Goal: Information Seeking & Learning: Learn about a topic

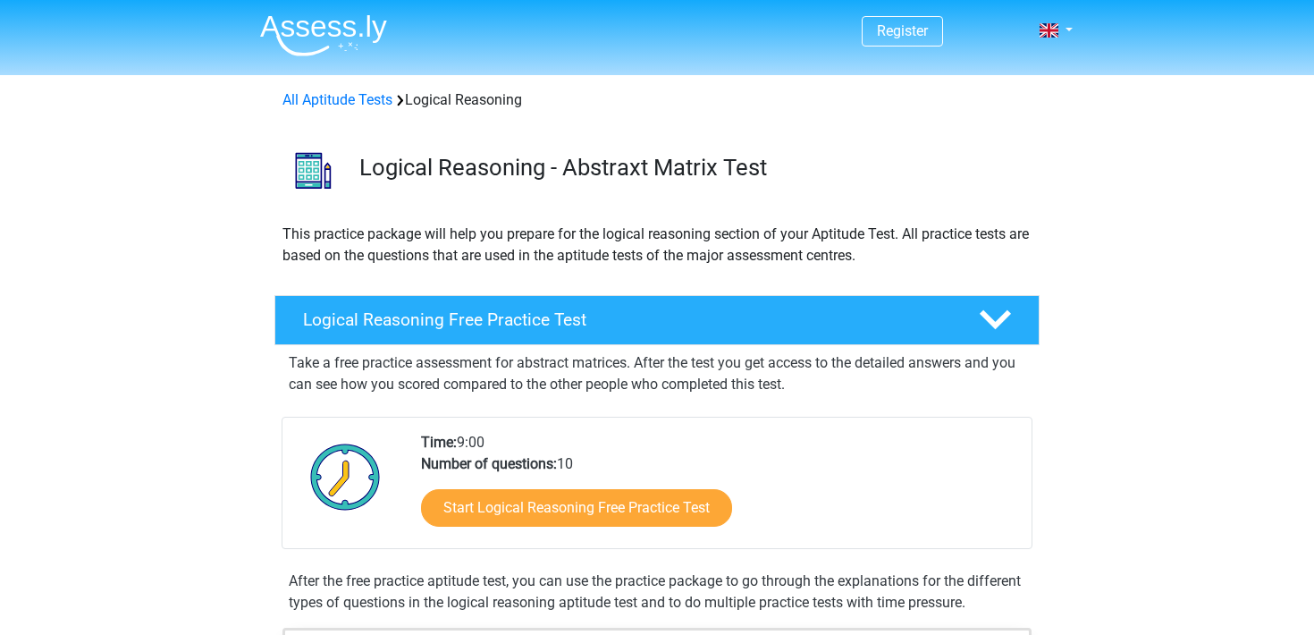
scroll to position [47, 0]
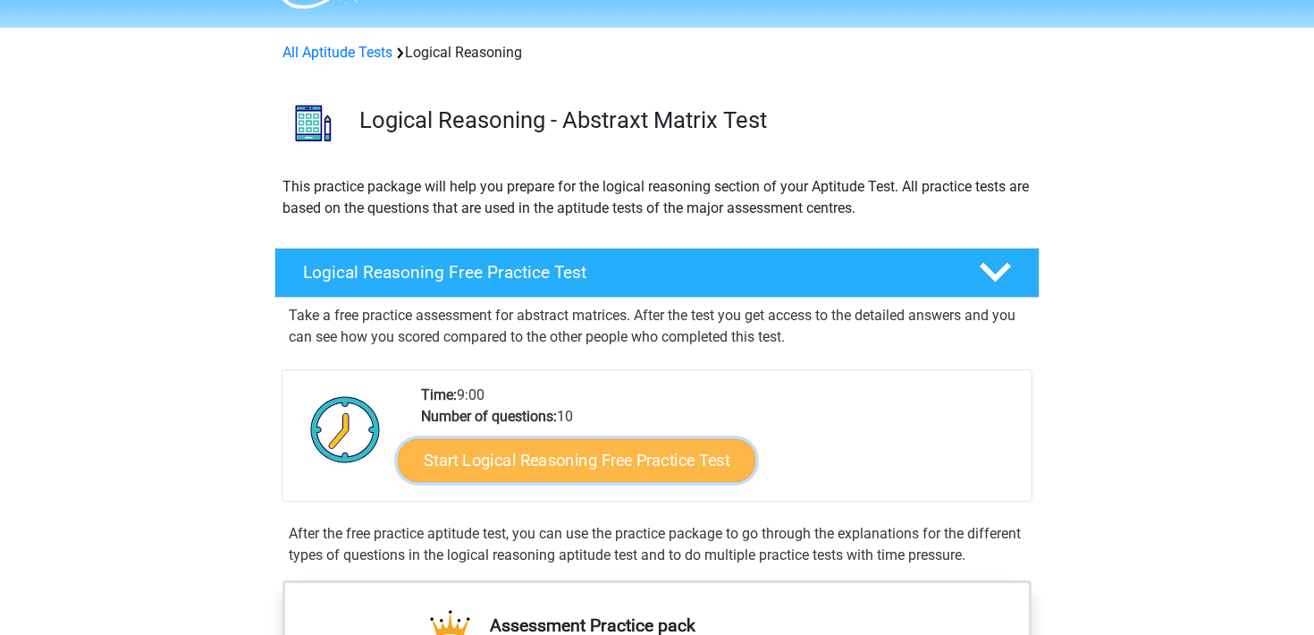
click at [485, 458] on link "Start Logical Reasoning Free Practice Test" at bounding box center [576, 459] width 357 height 43
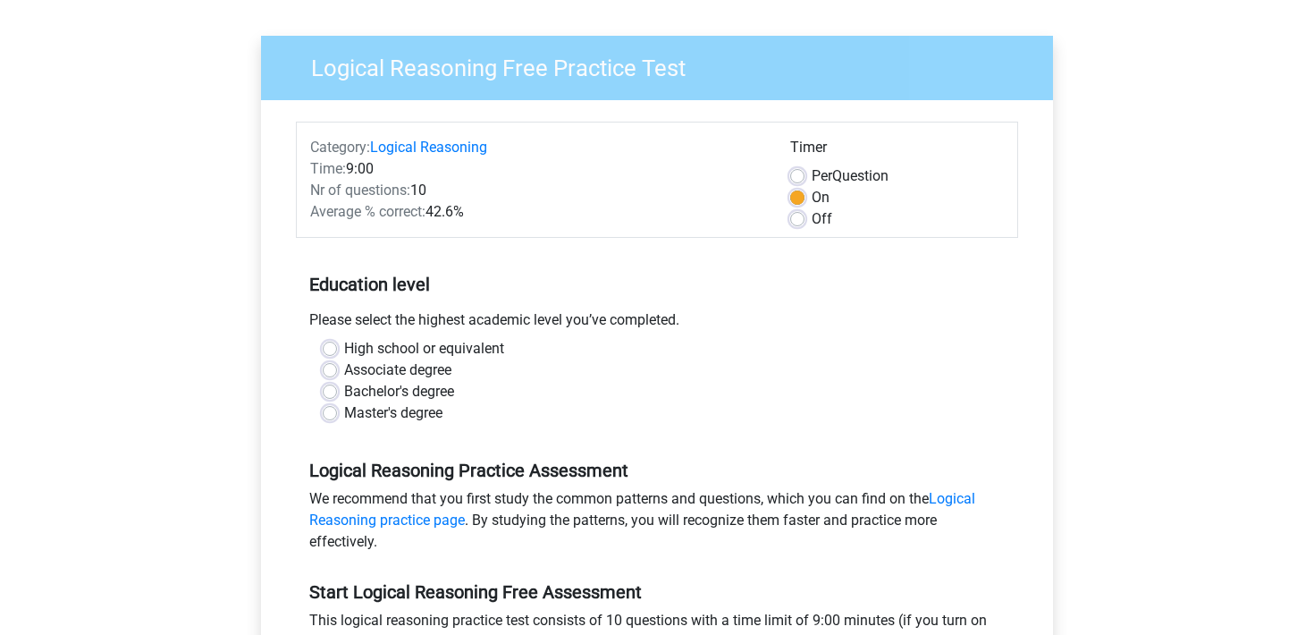
scroll to position [118, 0]
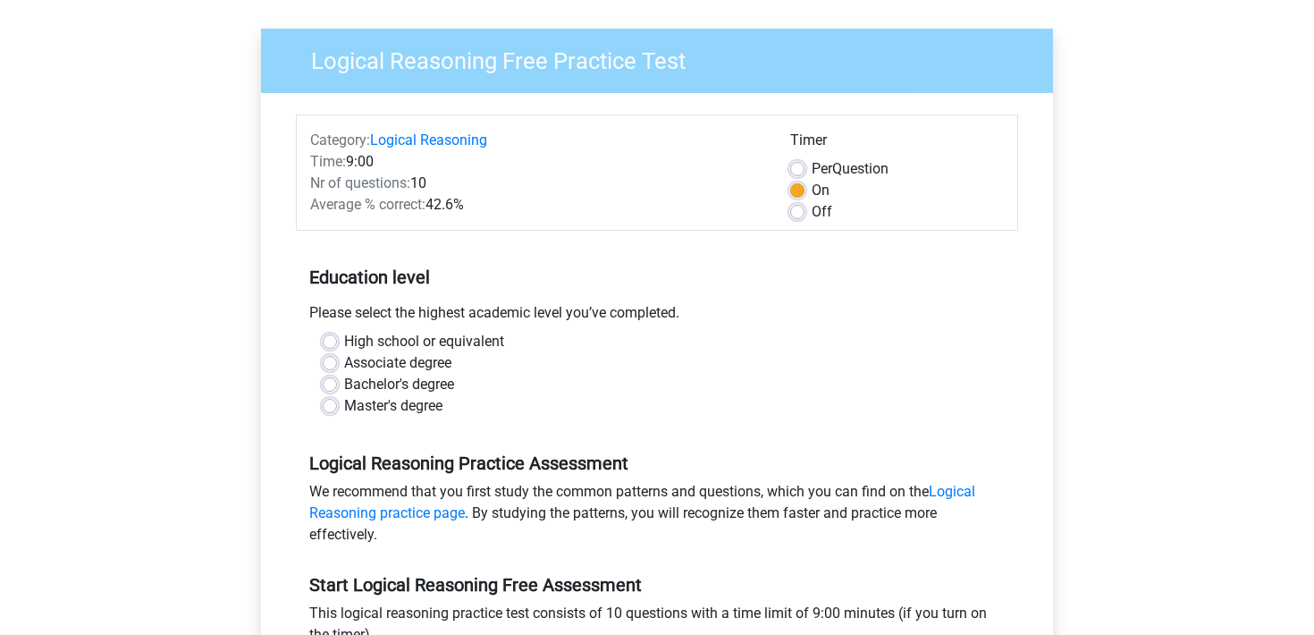
click at [329, 415] on div "Master's degree" at bounding box center [657, 405] width 669 height 21
click at [344, 407] on label "Master's degree" at bounding box center [393, 405] width 98 height 21
click at [330, 407] on input "Master's degree" at bounding box center [330, 404] width 14 height 18
radio input "true"
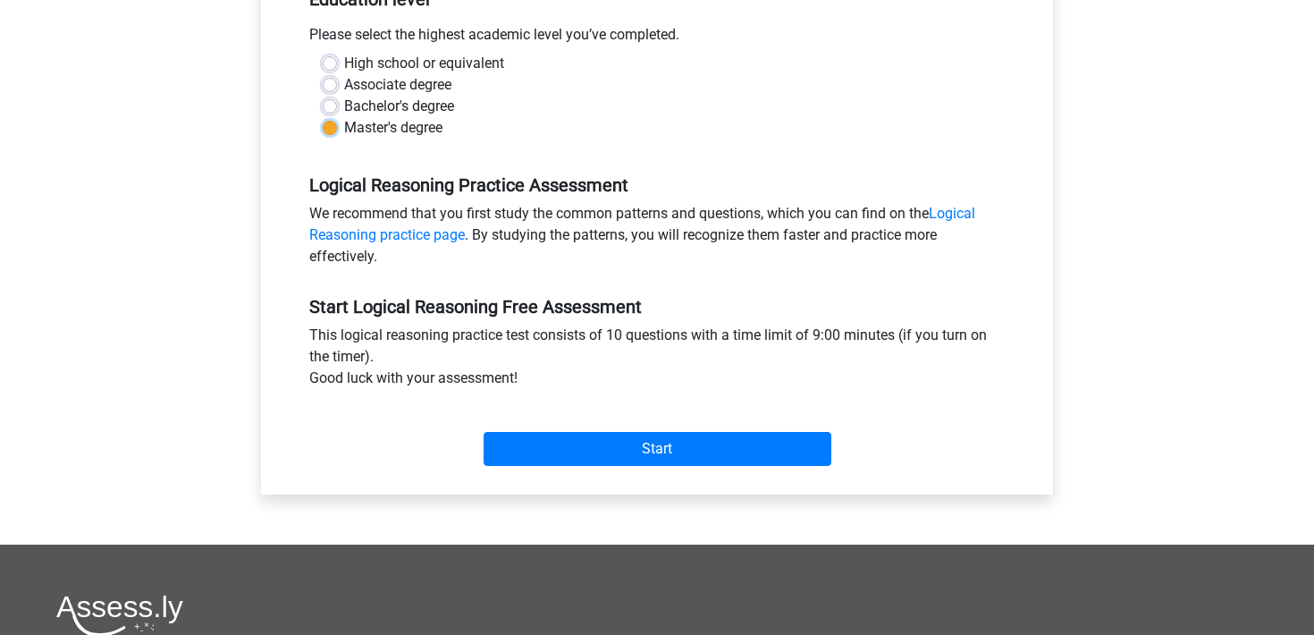
scroll to position [502, 0]
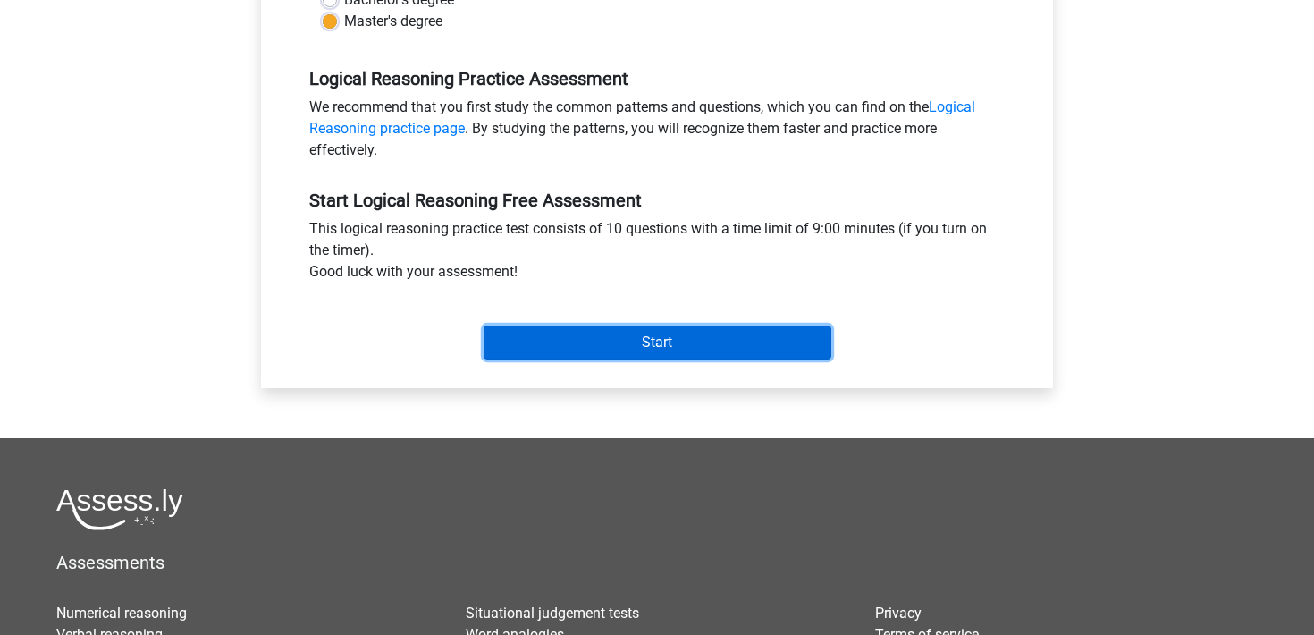
click at [564, 337] on input "Start" at bounding box center [658, 342] width 348 height 34
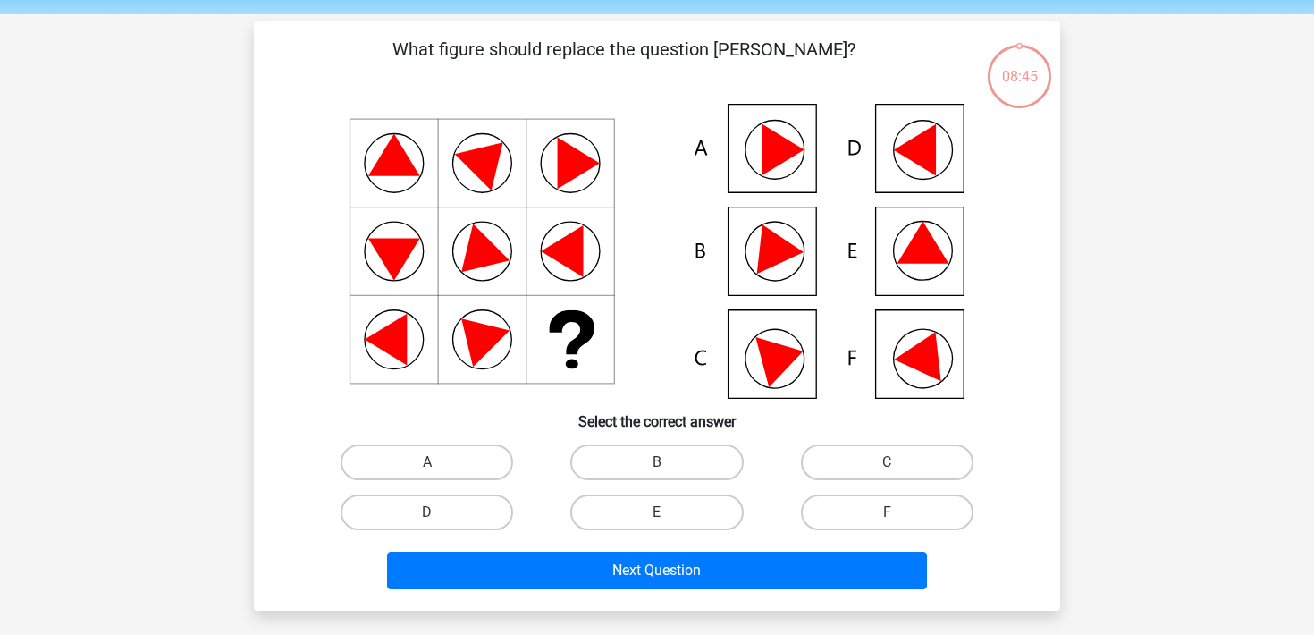
scroll to position [72, 0]
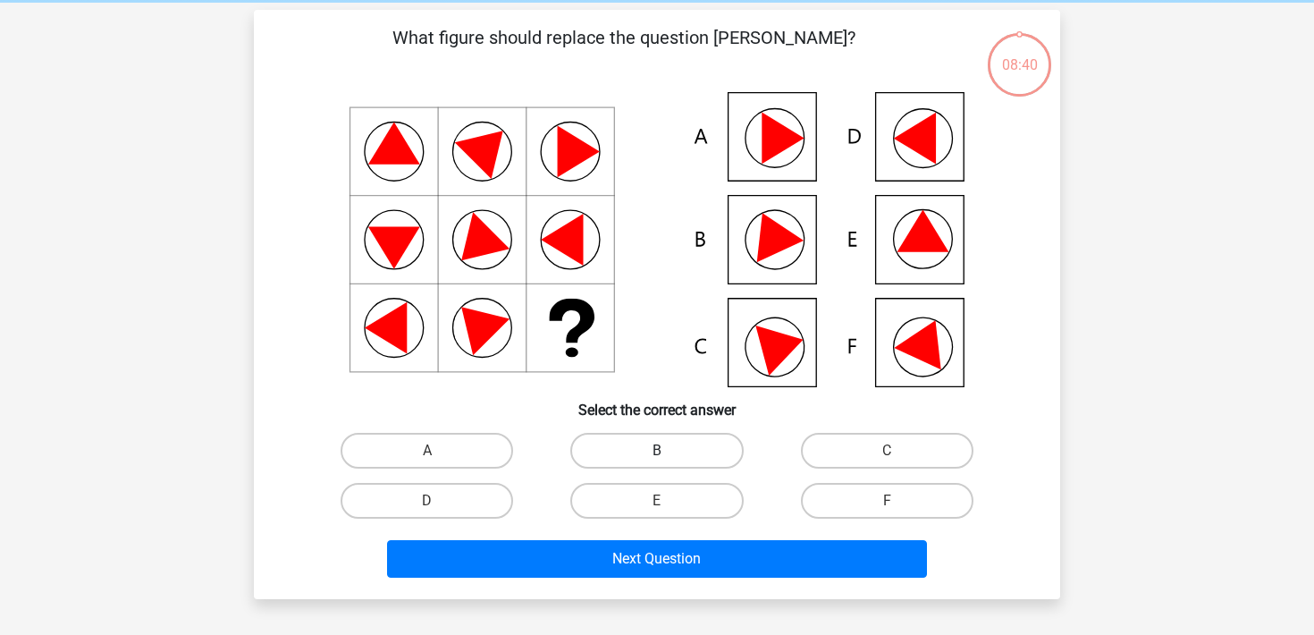
click at [655, 450] on label "B" at bounding box center [656, 451] width 172 height 36
click at [657, 450] on input "B" at bounding box center [663, 456] width 12 height 12
radio input "true"
click at [656, 577] on div "Next Question" at bounding box center [657, 562] width 690 height 45
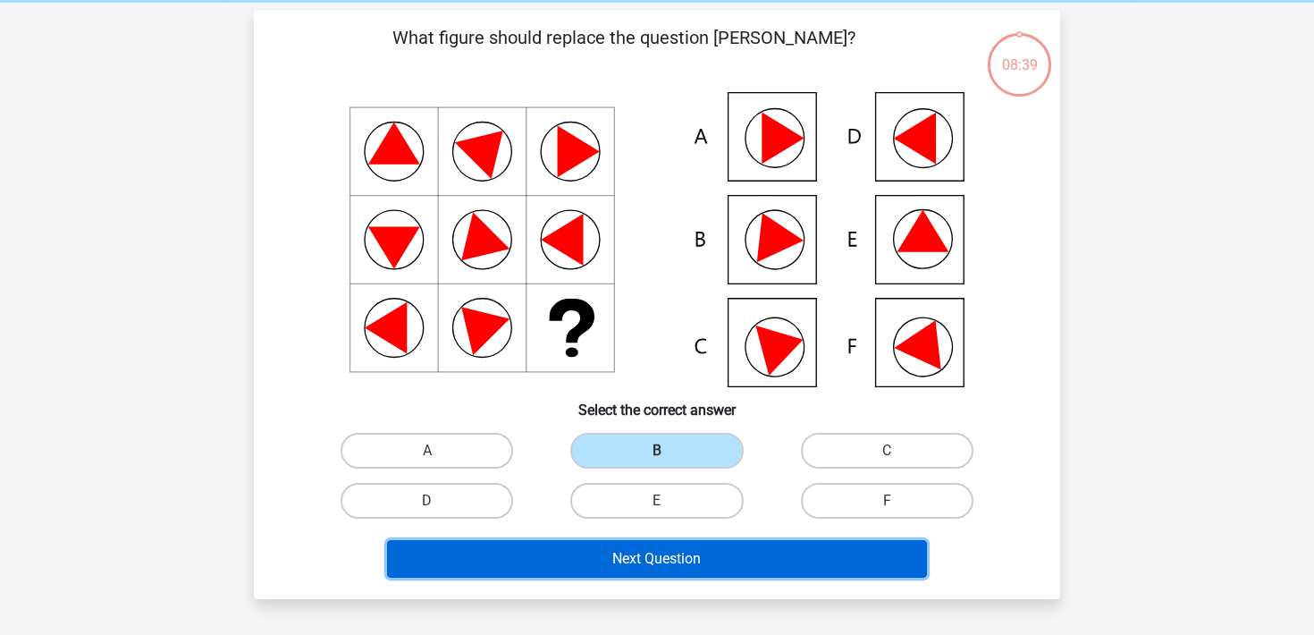
click at [656, 574] on button "Next Question" at bounding box center [657, 559] width 541 height 38
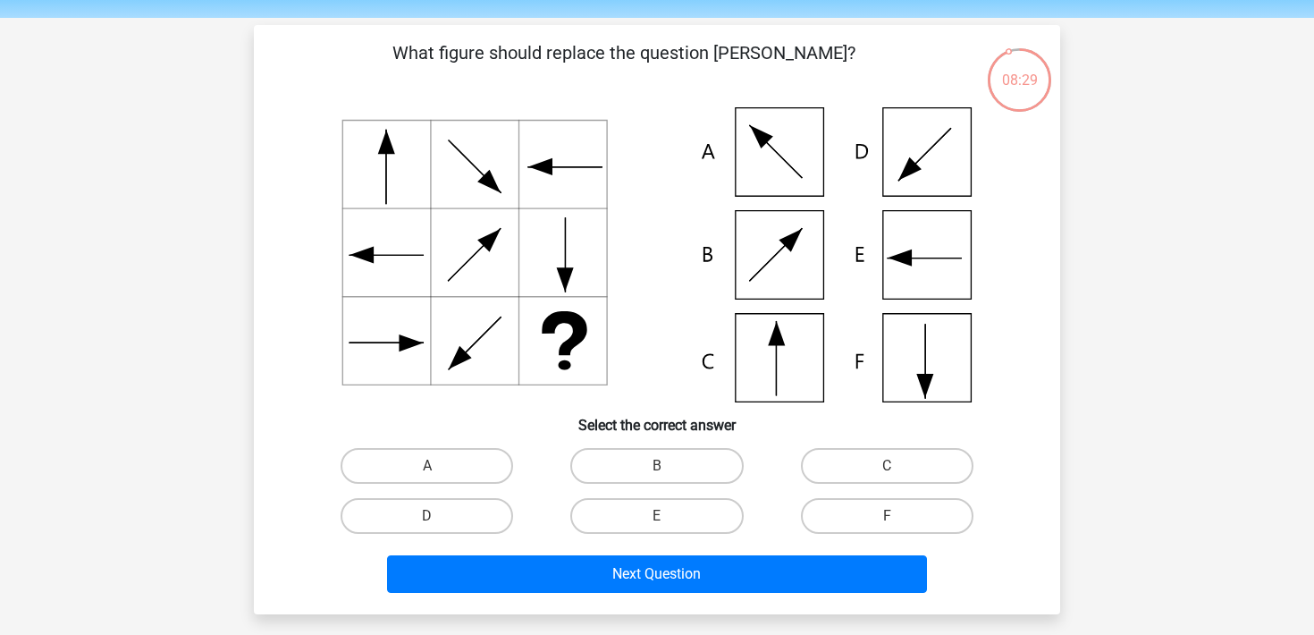
scroll to position [46, 0]
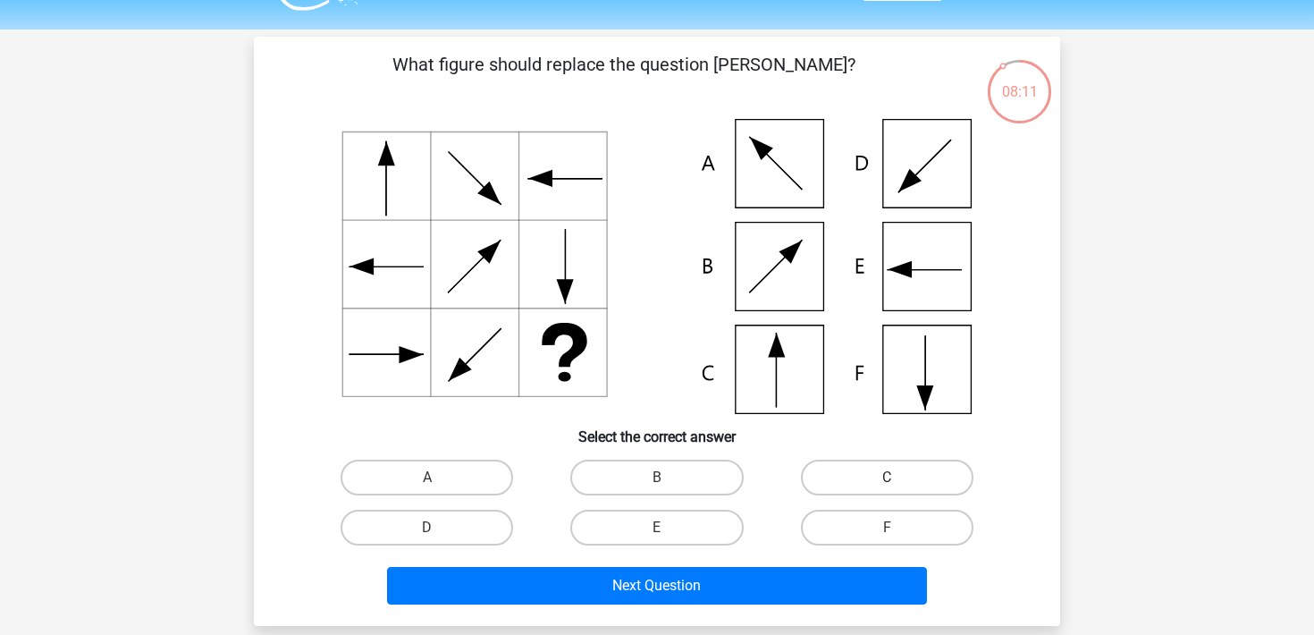
click at [862, 477] on label "C" at bounding box center [887, 477] width 172 height 36
click at [887, 477] on input "C" at bounding box center [893, 483] width 12 height 12
radio input "true"
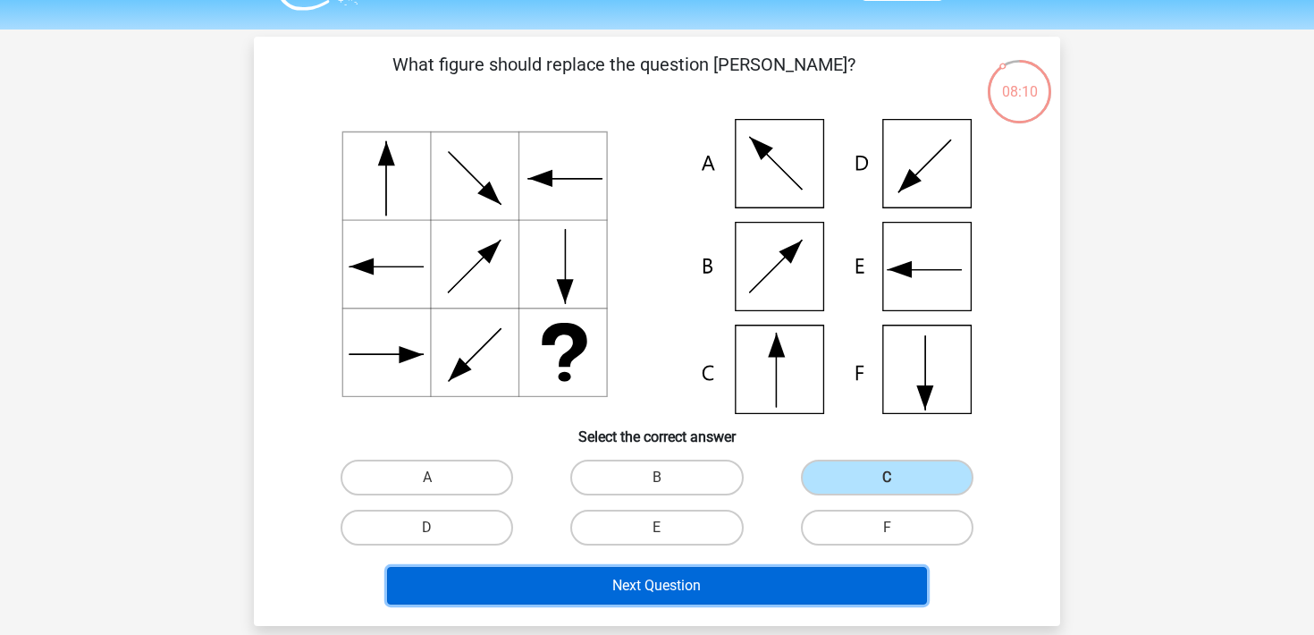
click at [750, 598] on button "Next Question" at bounding box center [657, 586] width 541 height 38
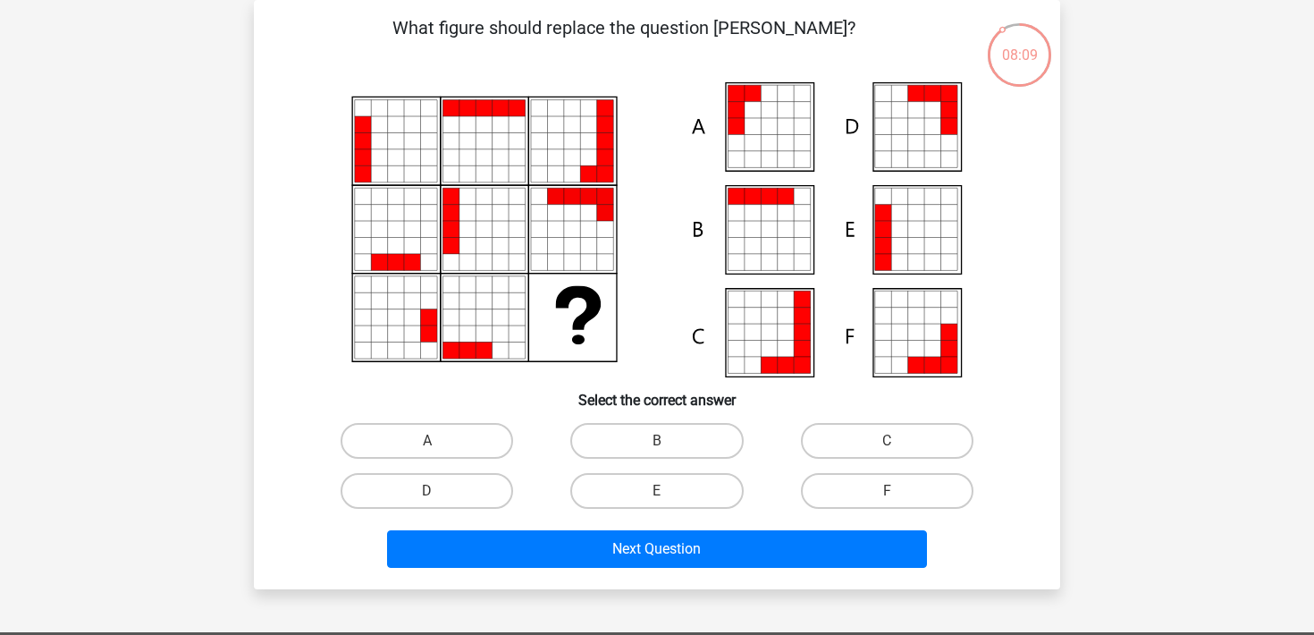
scroll to position [60, 0]
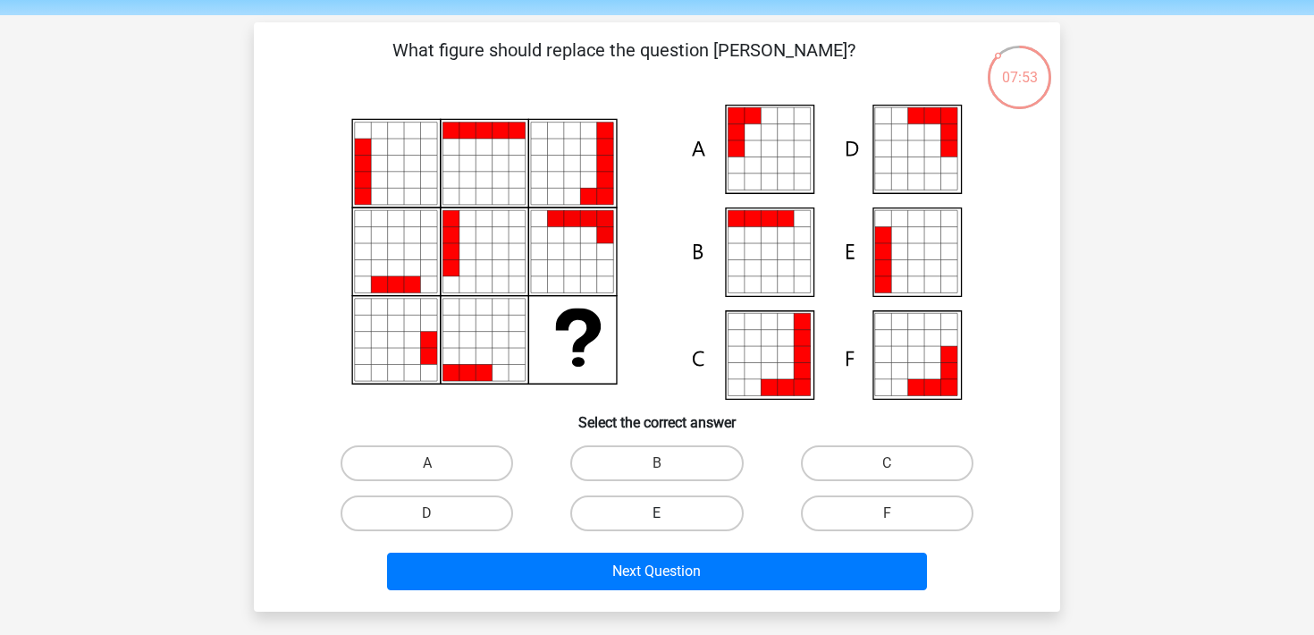
click at [609, 522] on label "E" at bounding box center [656, 513] width 172 height 36
click at [657, 522] on input "E" at bounding box center [663, 519] width 12 height 12
radio input "true"
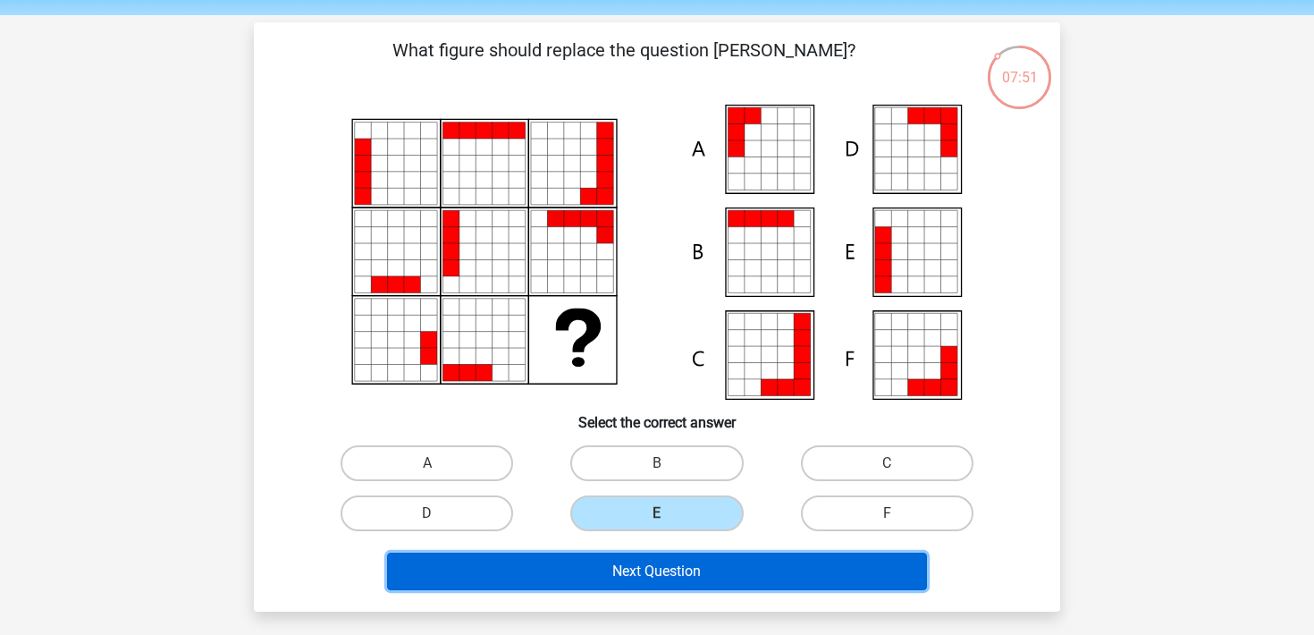
click at [617, 578] on button "Next Question" at bounding box center [657, 571] width 541 height 38
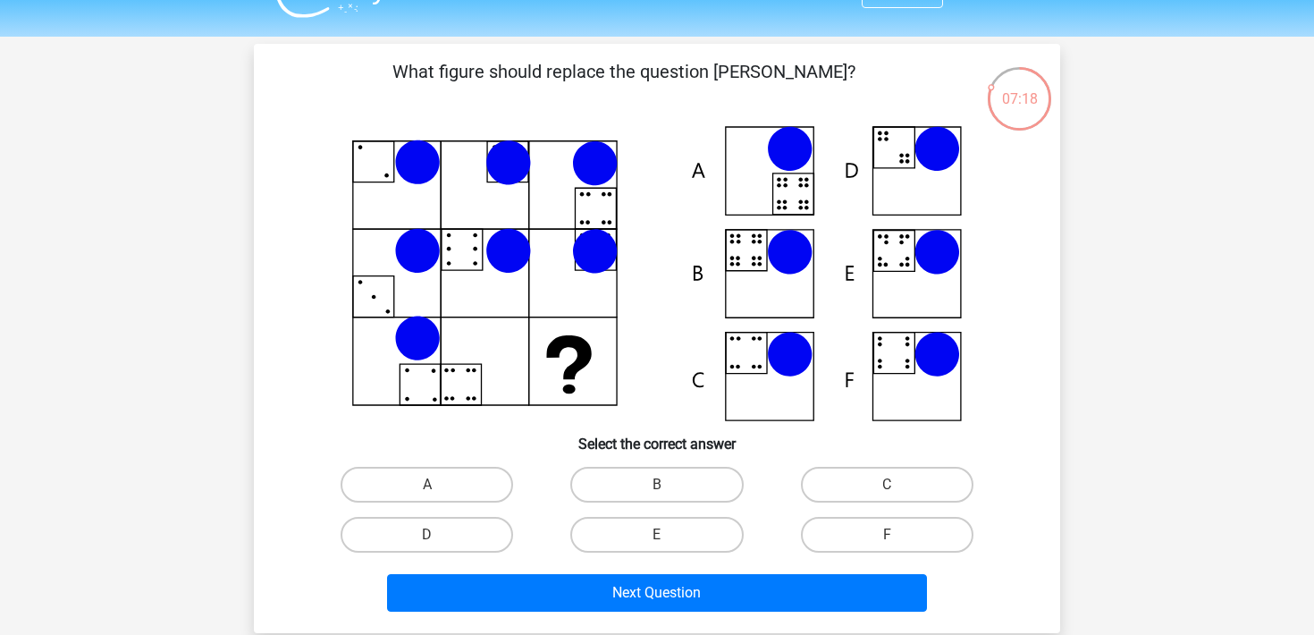
scroll to position [41, 0]
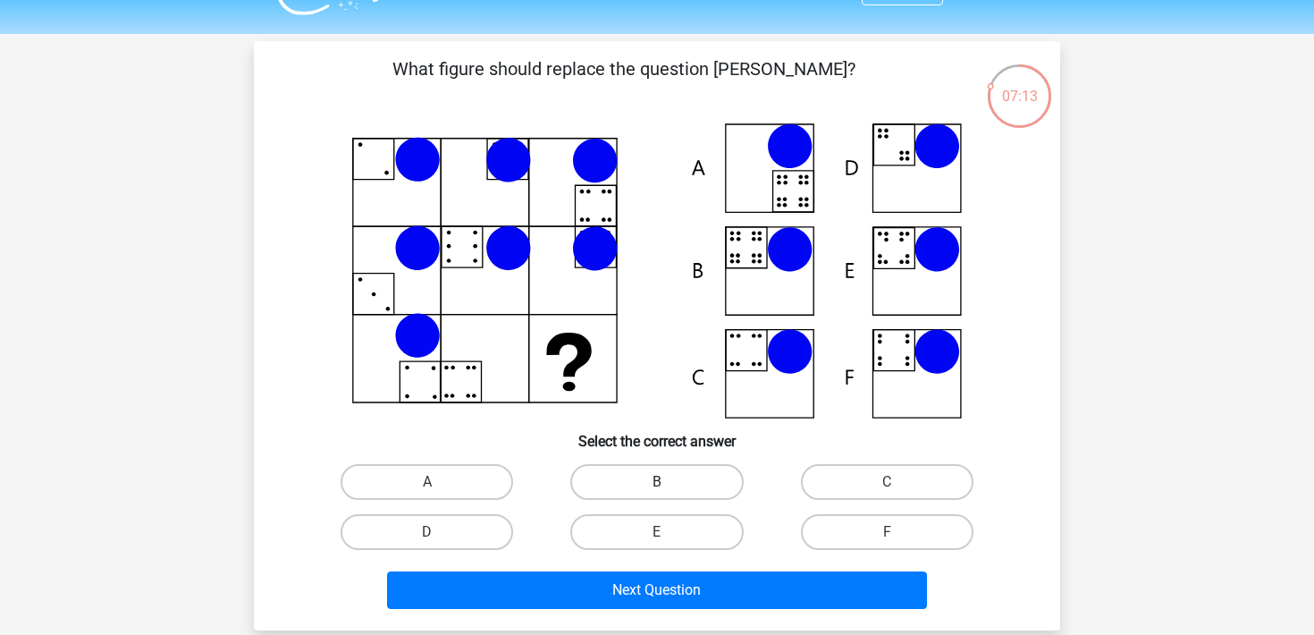
click at [673, 475] on label "B" at bounding box center [656, 482] width 172 height 36
click at [669, 482] on input "B" at bounding box center [663, 488] width 12 height 12
radio input "true"
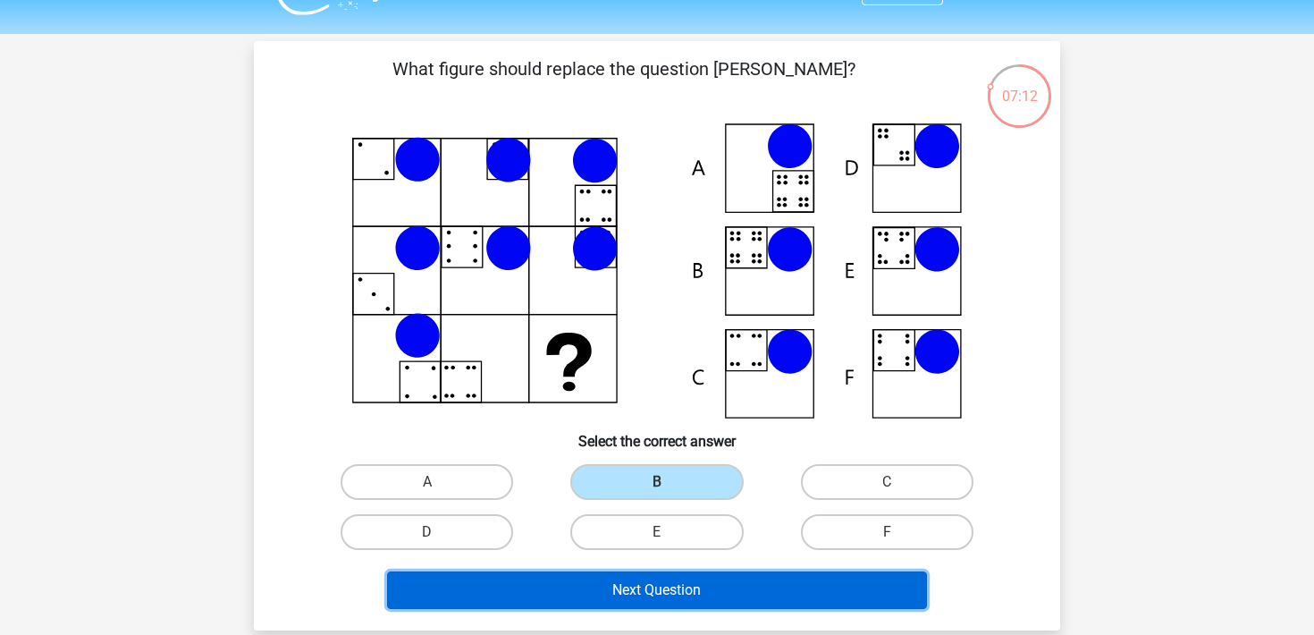
click at [667, 588] on button "Next Question" at bounding box center [657, 590] width 541 height 38
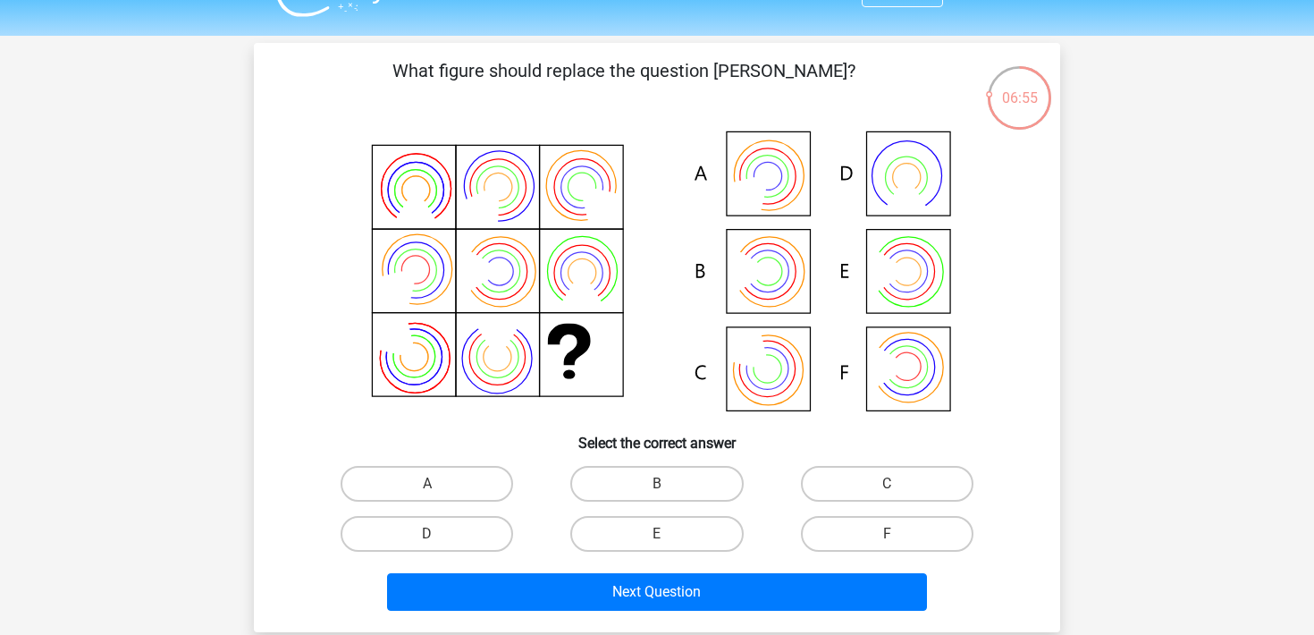
scroll to position [77, 0]
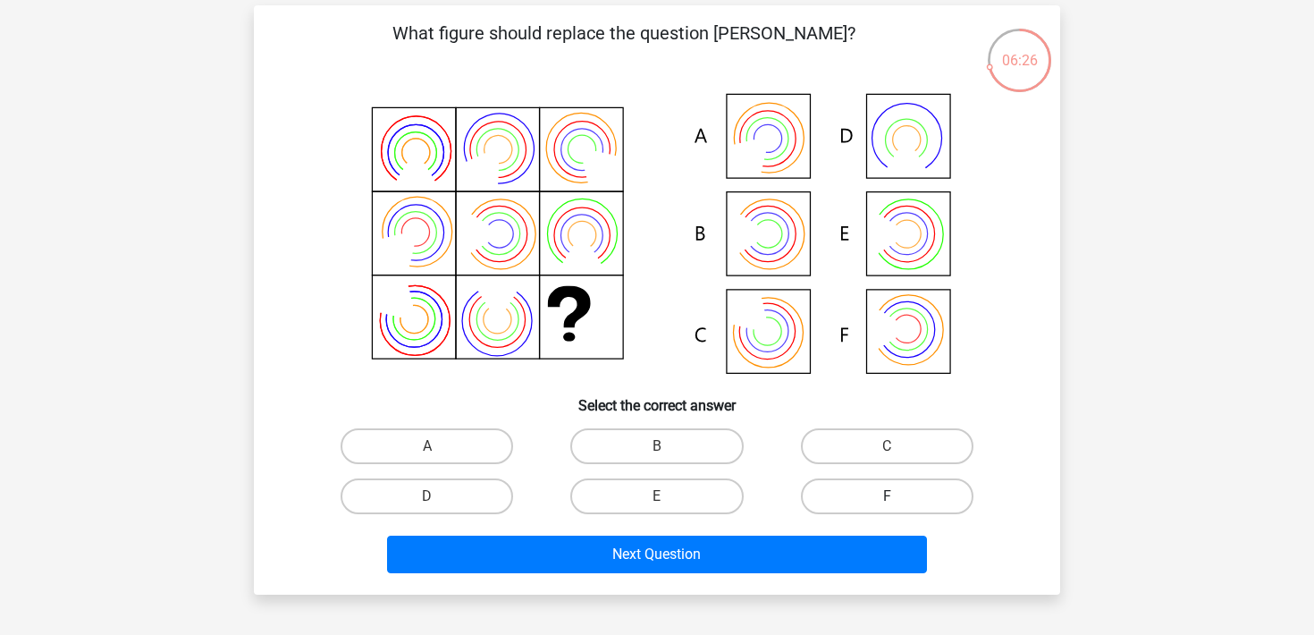
click at [857, 494] on label "F" at bounding box center [887, 496] width 172 height 36
click at [887, 496] on input "F" at bounding box center [893, 502] width 12 height 12
radio input "true"
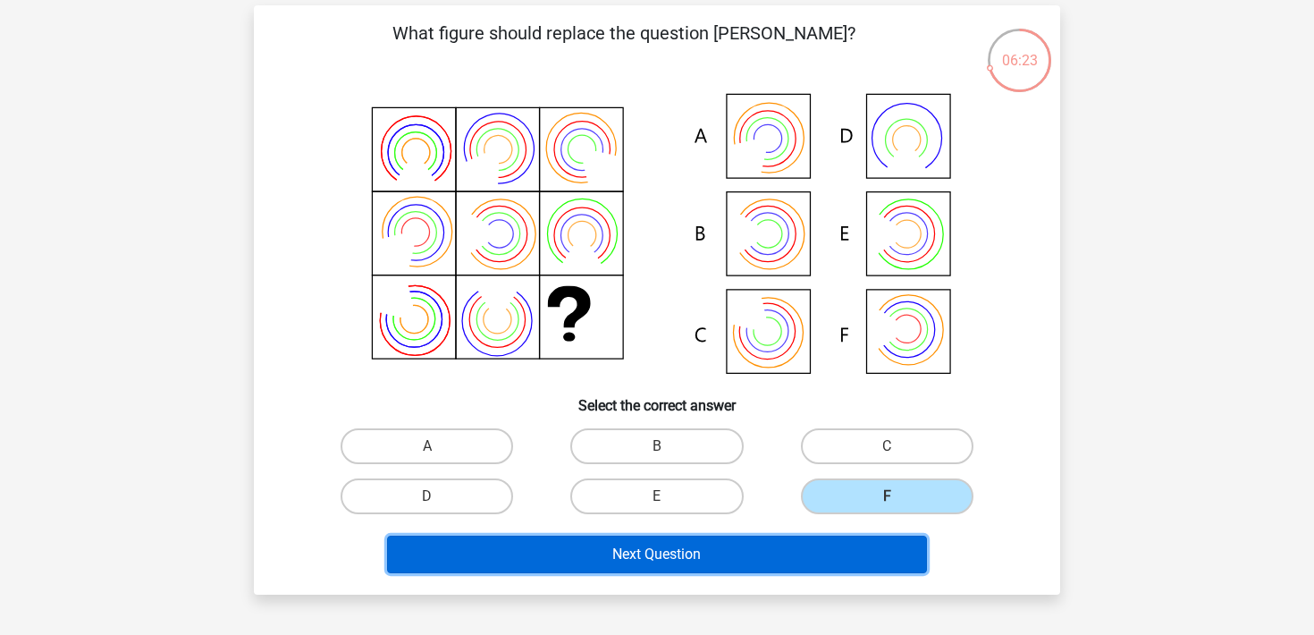
click at [781, 557] on button "Next Question" at bounding box center [657, 554] width 541 height 38
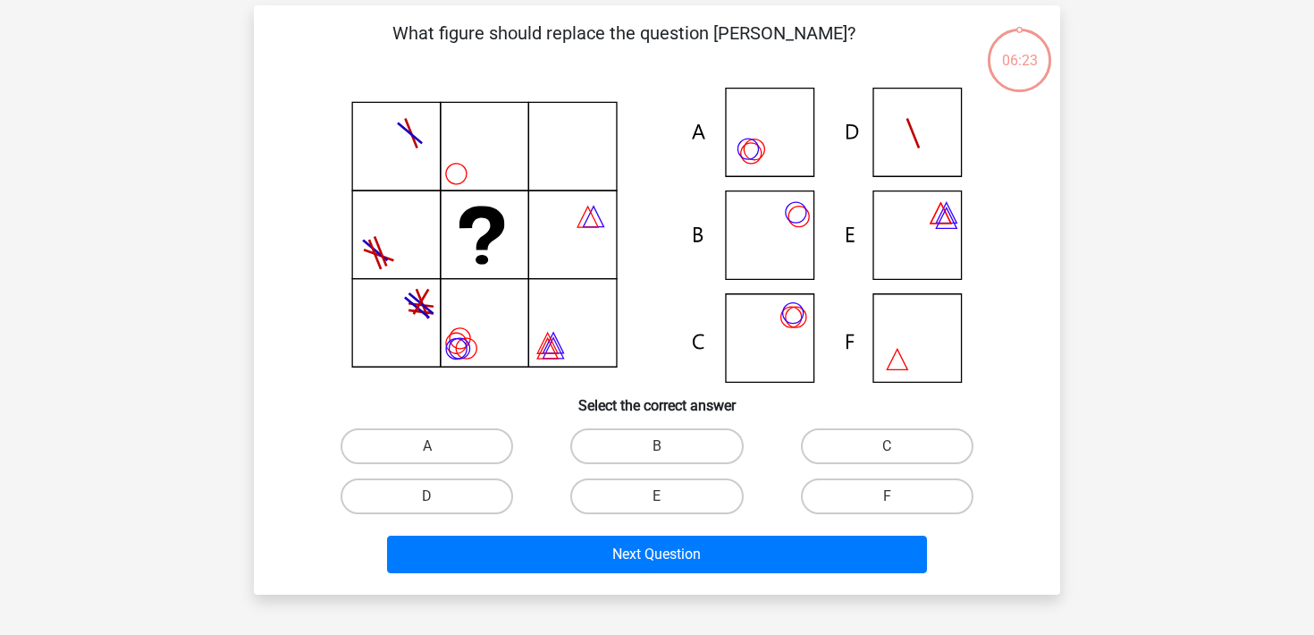
scroll to position [82, 0]
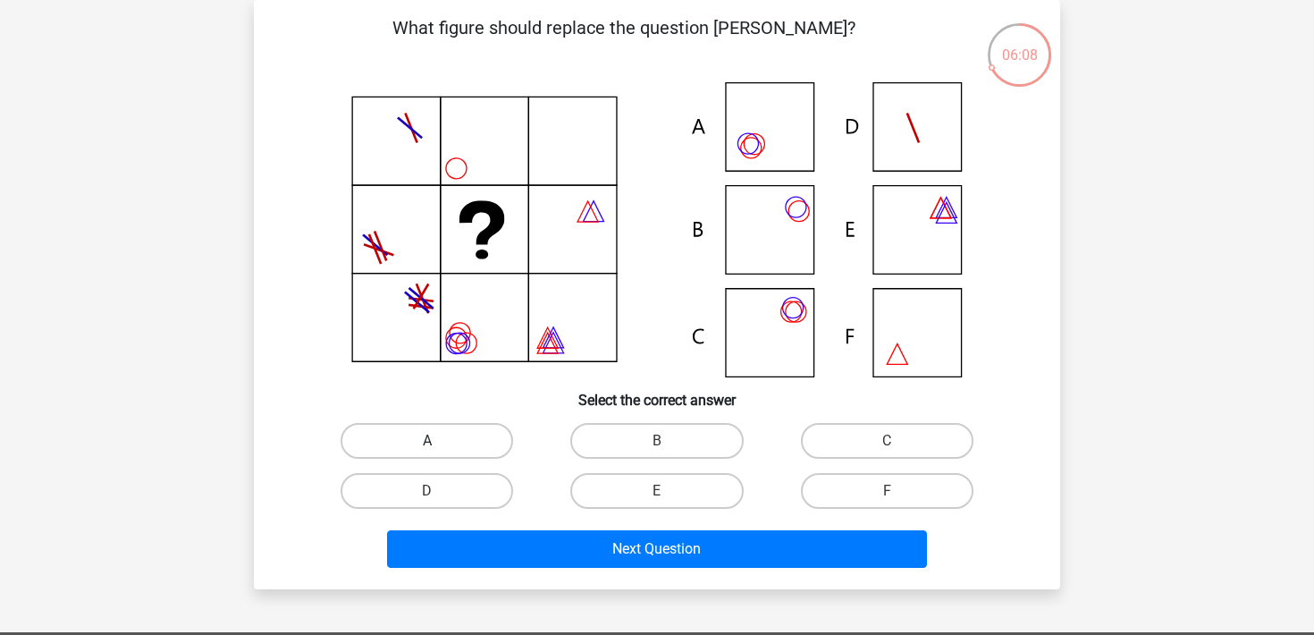
click at [466, 442] on label "A" at bounding box center [427, 441] width 172 height 36
click at [439, 442] on input "A" at bounding box center [433, 447] width 12 height 12
radio input "true"
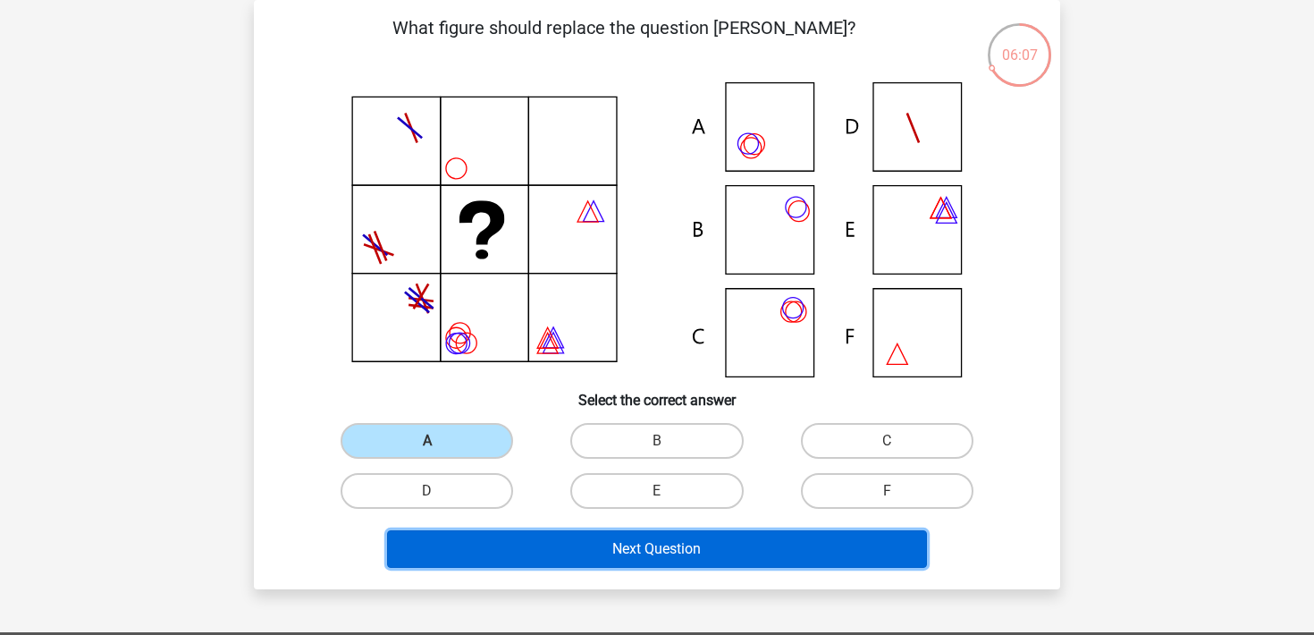
click at [487, 536] on button "Next Question" at bounding box center [657, 549] width 541 height 38
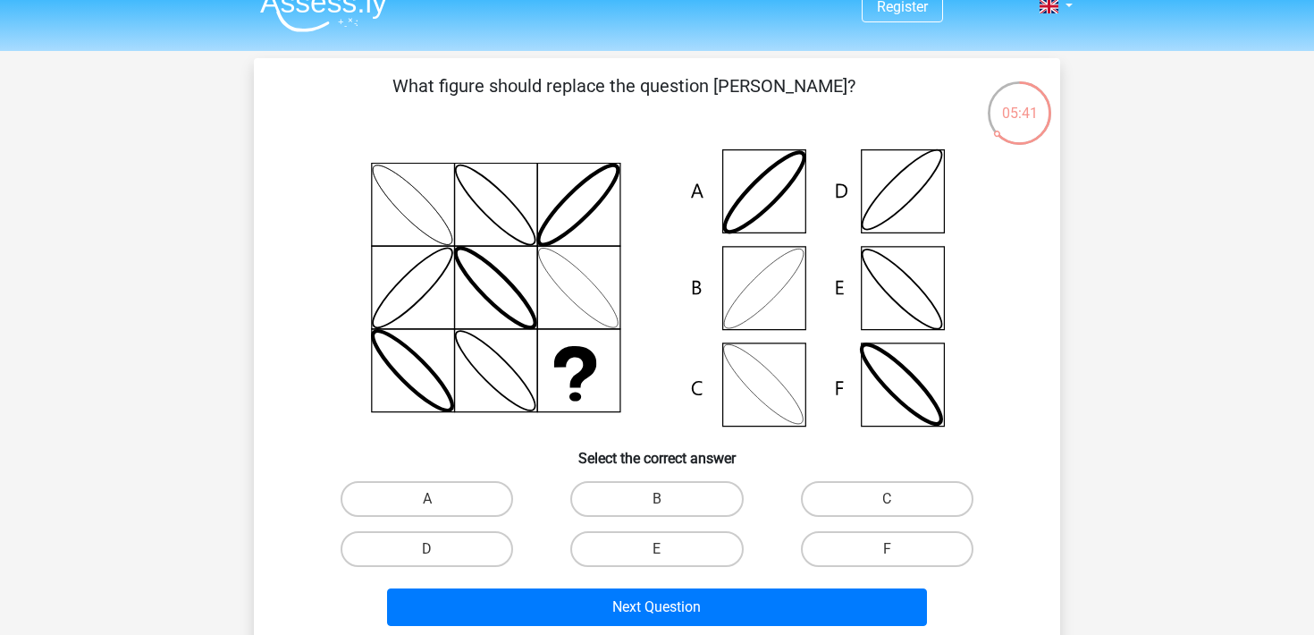
scroll to position [25, 0]
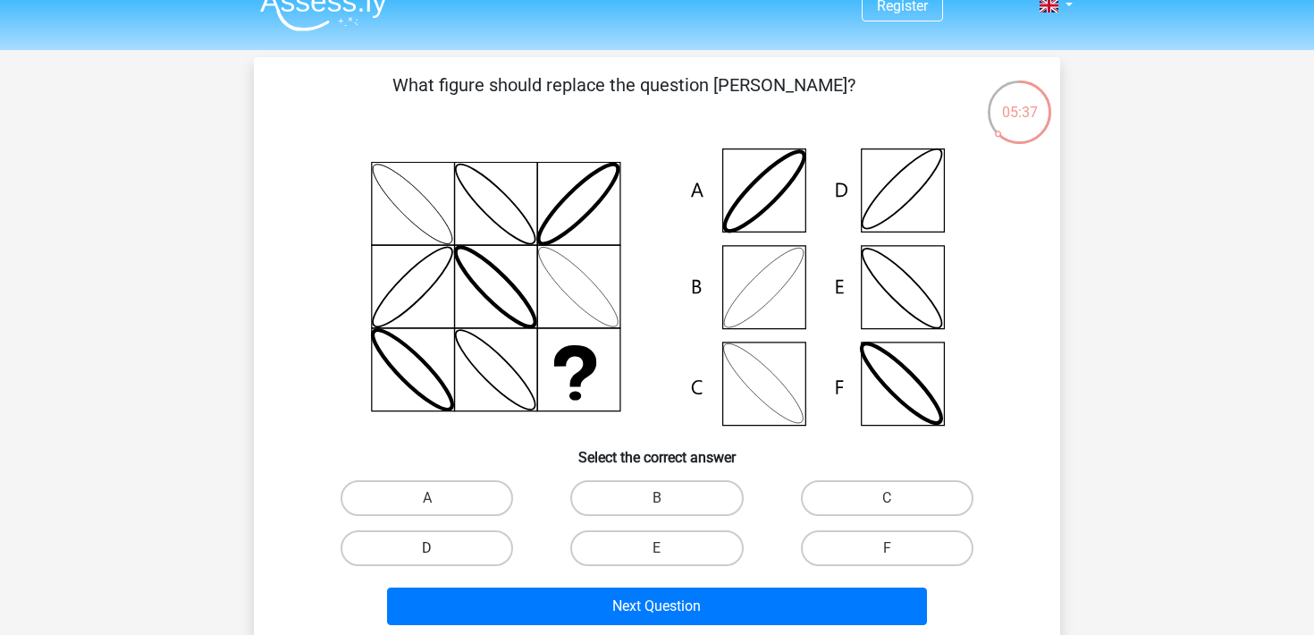
click at [478, 551] on label "D" at bounding box center [427, 548] width 172 height 36
click at [439, 551] on input "D" at bounding box center [433, 554] width 12 height 12
radio input "true"
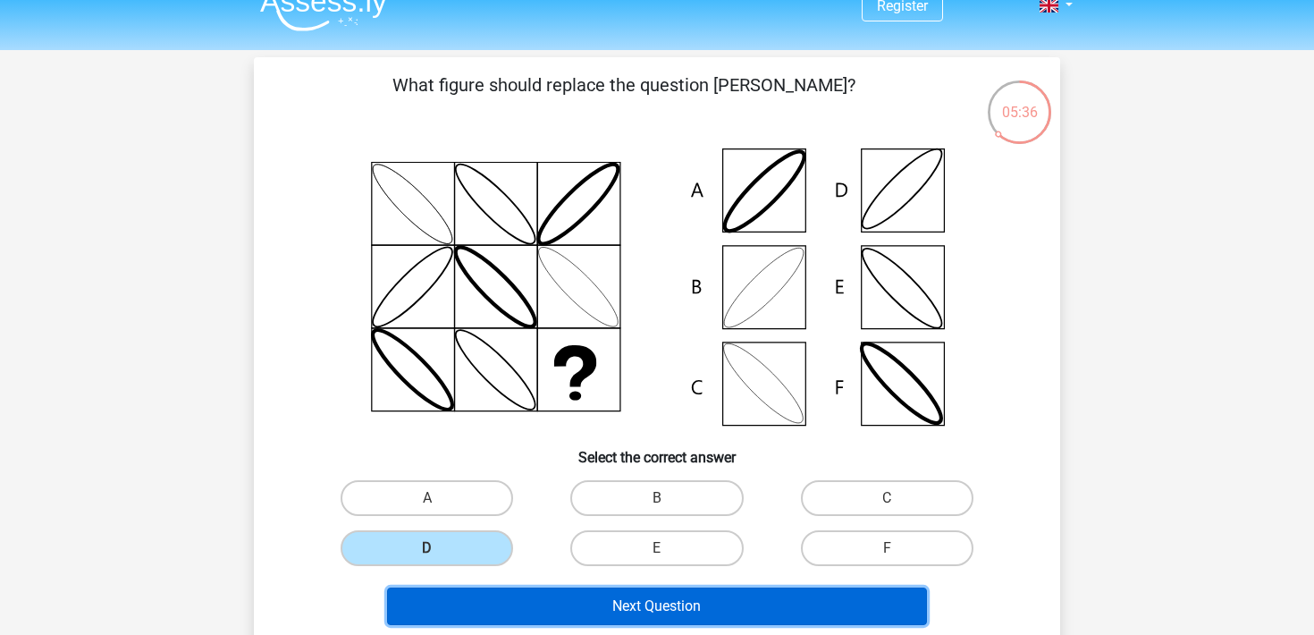
click at [488, 596] on button "Next Question" at bounding box center [657, 606] width 541 height 38
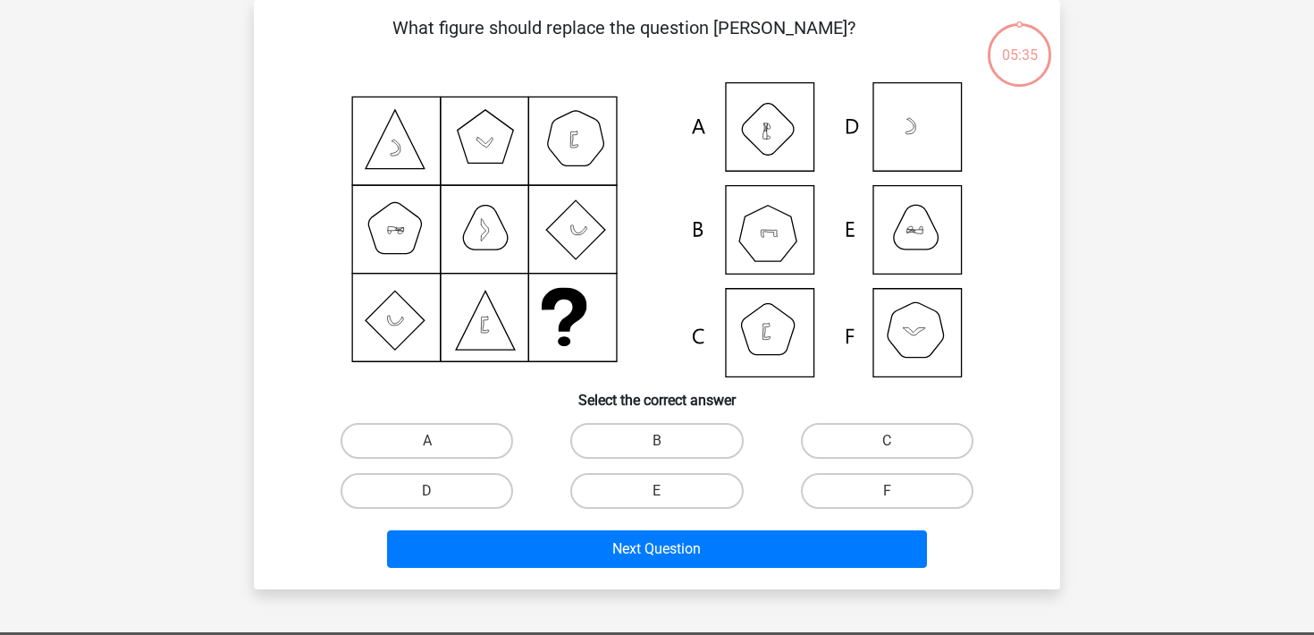
scroll to position [42, 0]
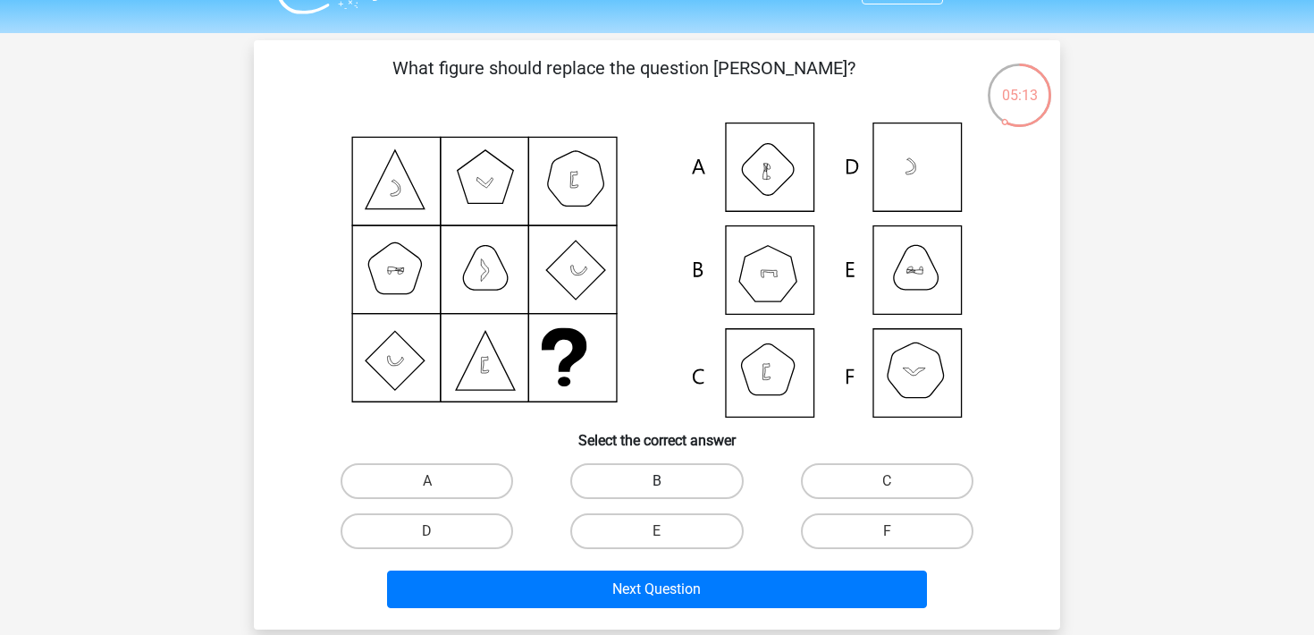
click at [624, 484] on label "B" at bounding box center [656, 481] width 172 height 36
click at [657, 484] on input "B" at bounding box center [663, 487] width 12 height 12
radio input "true"
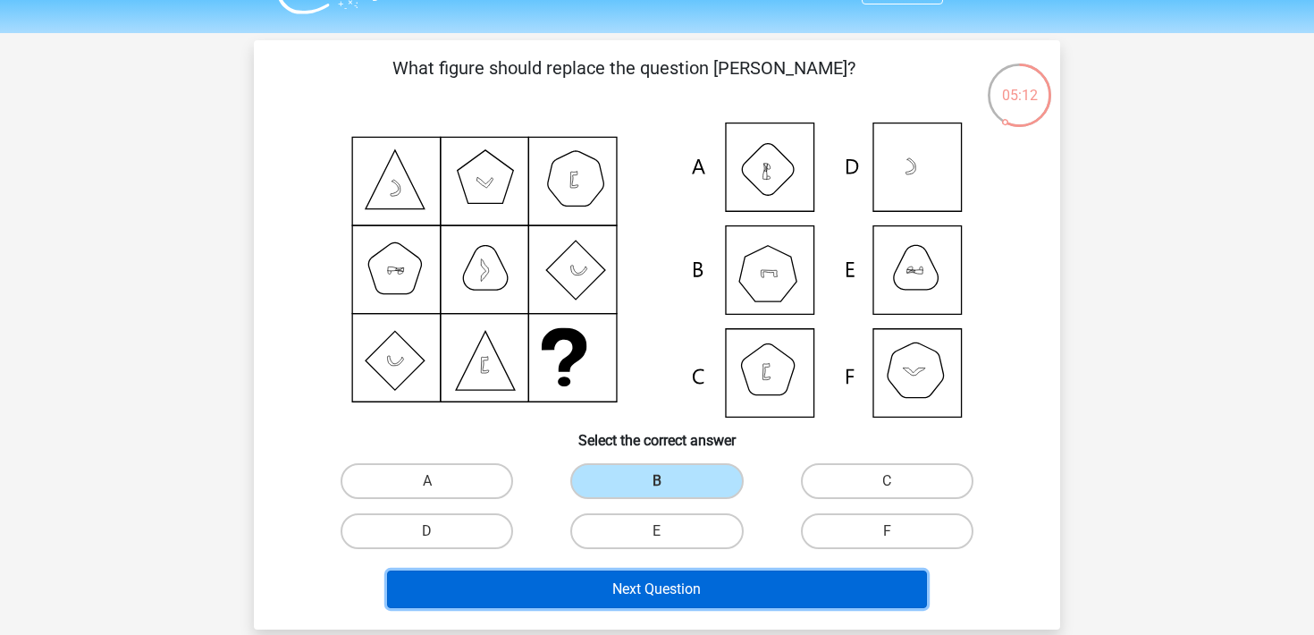
click at [611, 584] on button "Next Question" at bounding box center [657, 589] width 541 height 38
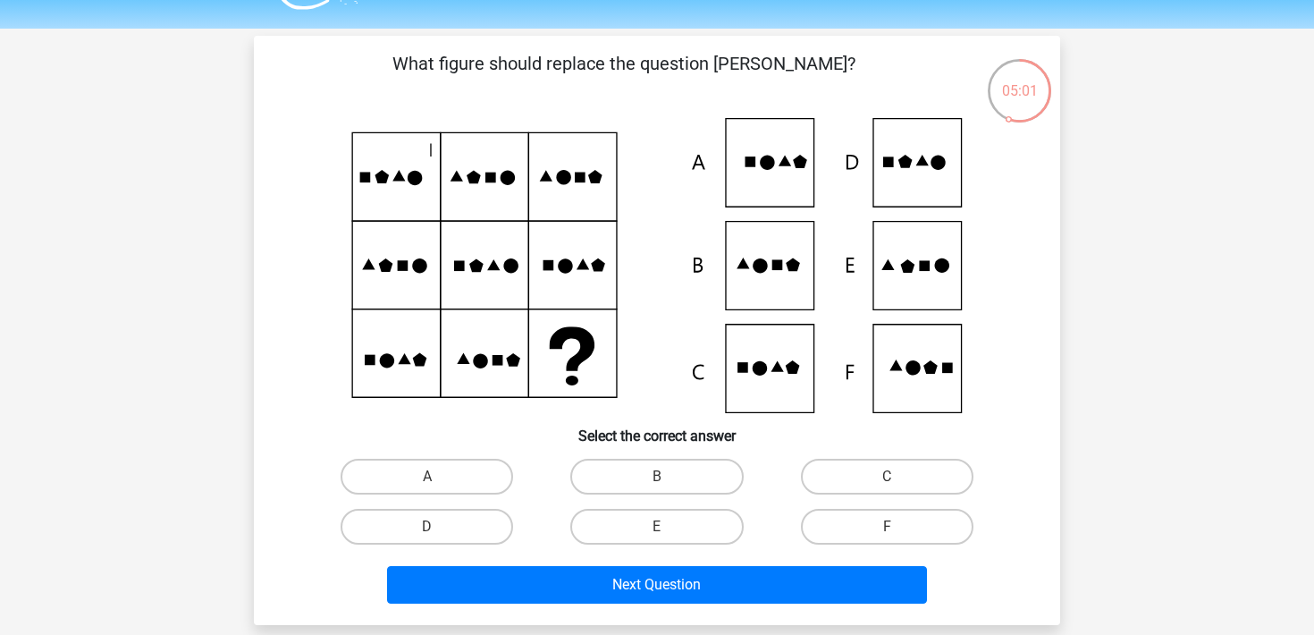
scroll to position [38, 0]
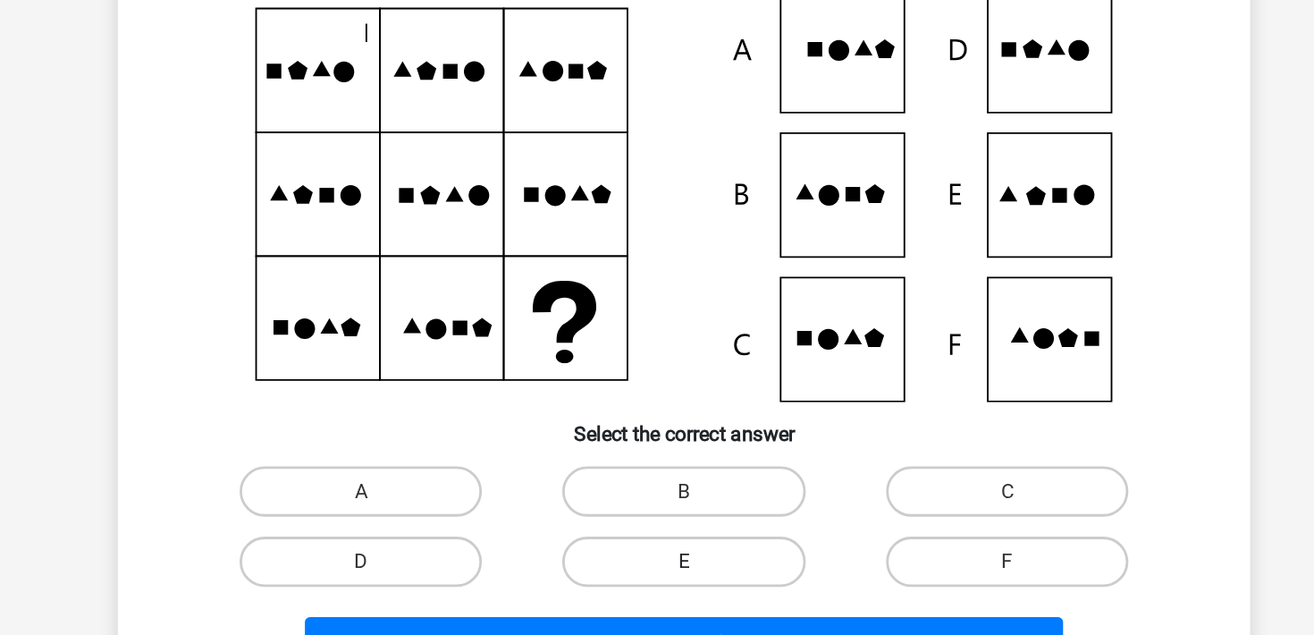
click at [694, 543] on label "E" at bounding box center [656, 535] width 172 height 36
click at [669, 543] on input "E" at bounding box center [663, 541] width 12 height 12
radio input "true"
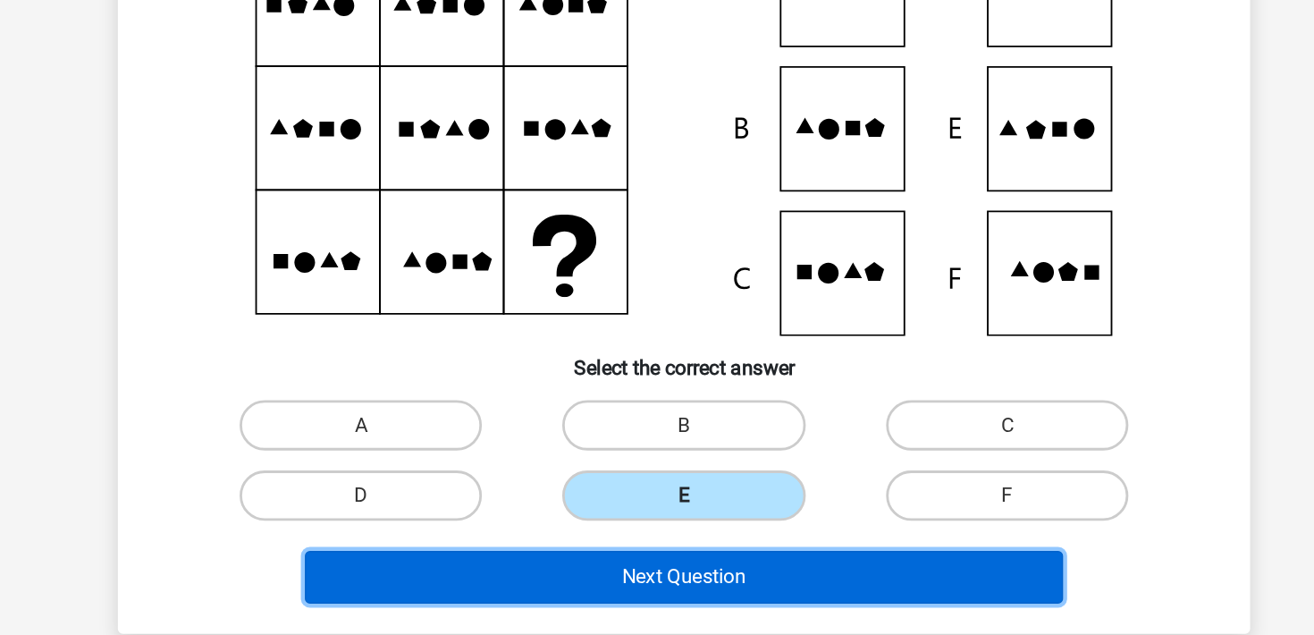
click at [694, 591] on button "Next Question" at bounding box center [657, 594] width 541 height 38
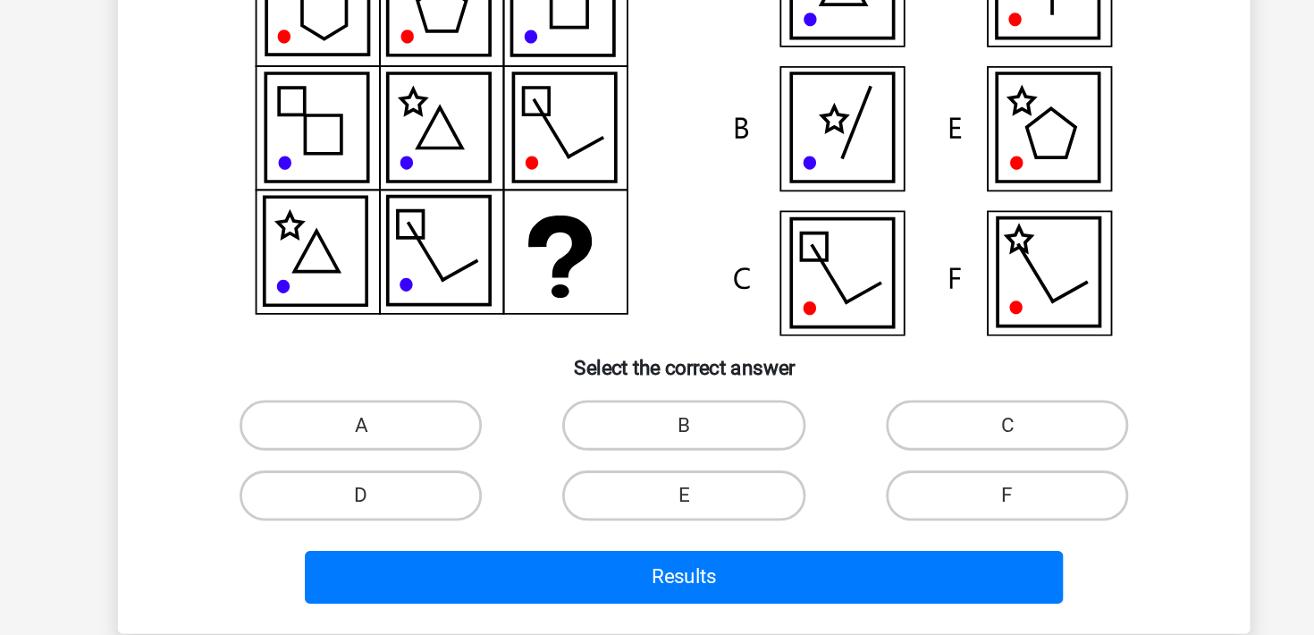
scroll to position [37, 0]
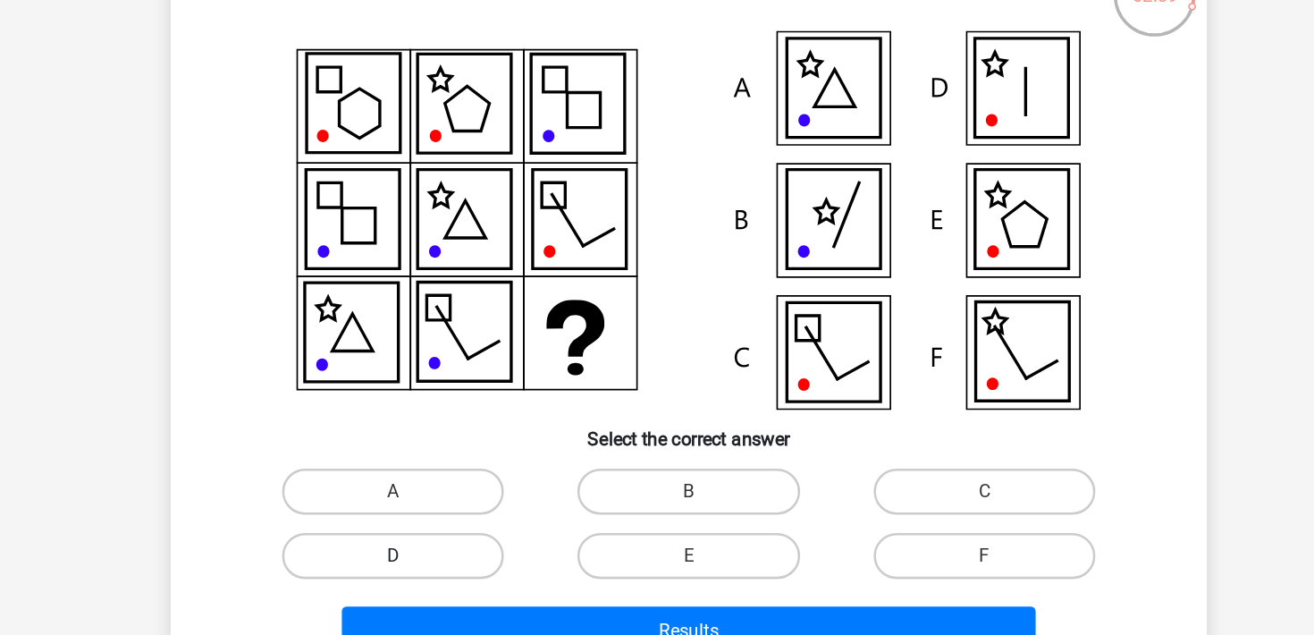
click at [482, 540] on label "D" at bounding box center [427, 536] width 172 height 36
click at [439, 540] on input "D" at bounding box center [433, 542] width 12 height 12
radio input "true"
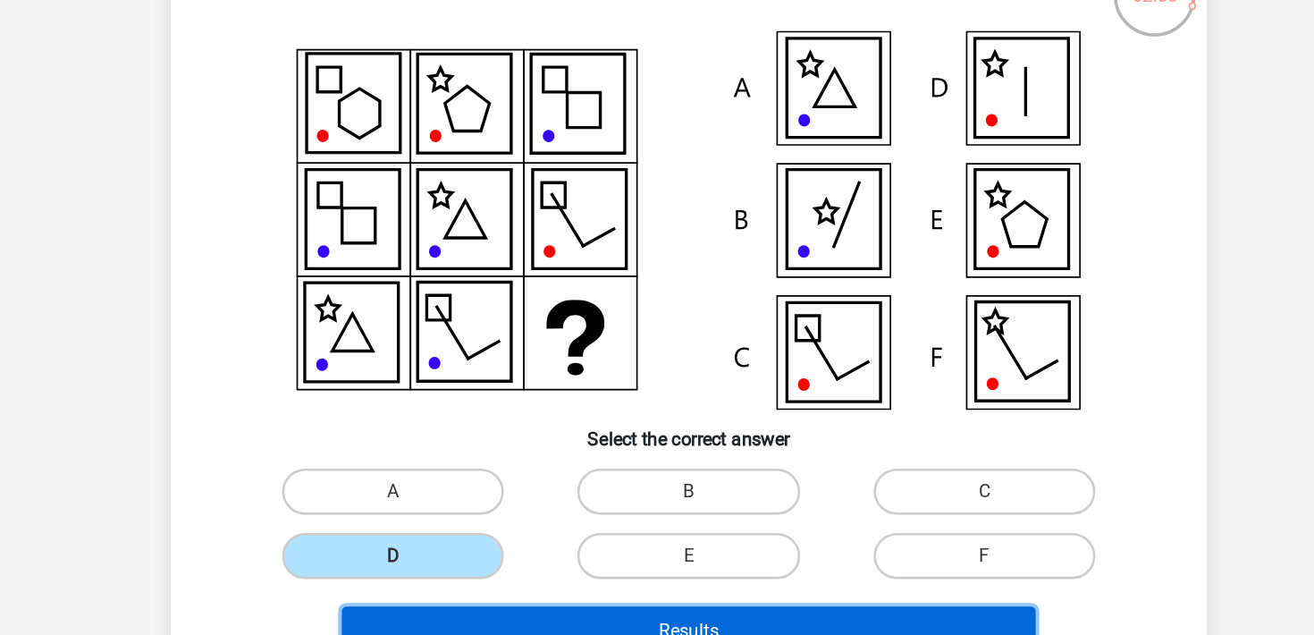
click at [504, 583] on button "Results" at bounding box center [657, 595] width 541 height 38
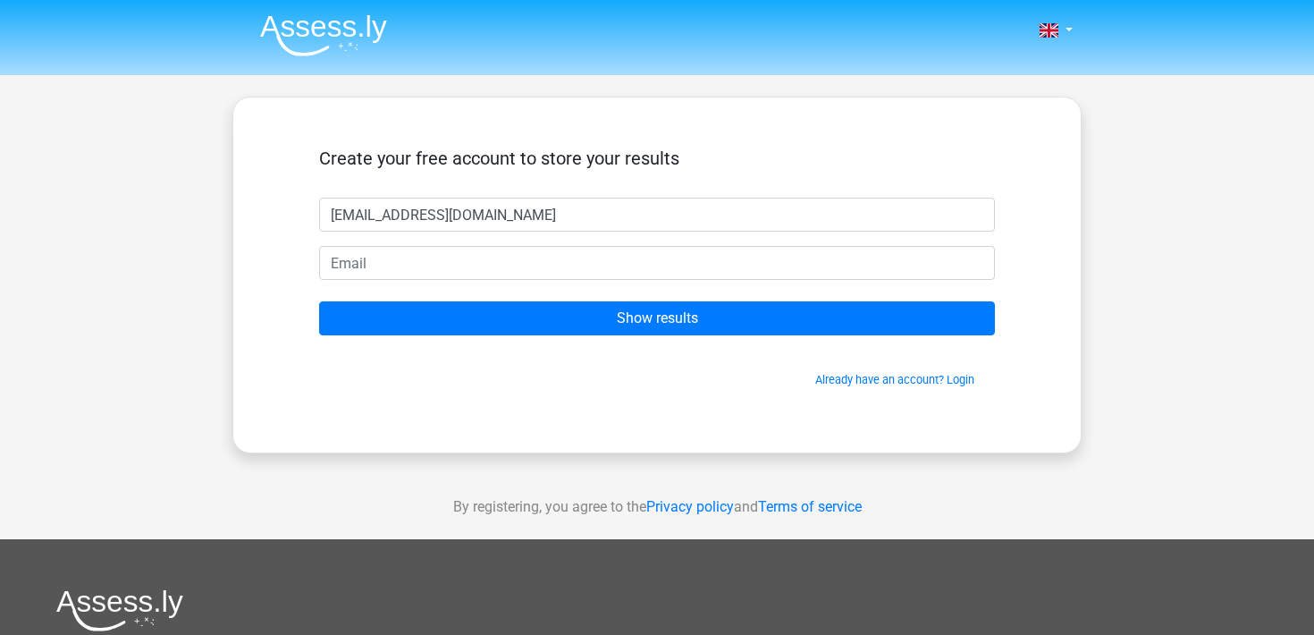
type input "[EMAIL_ADDRESS][DOMAIN_NAME]"
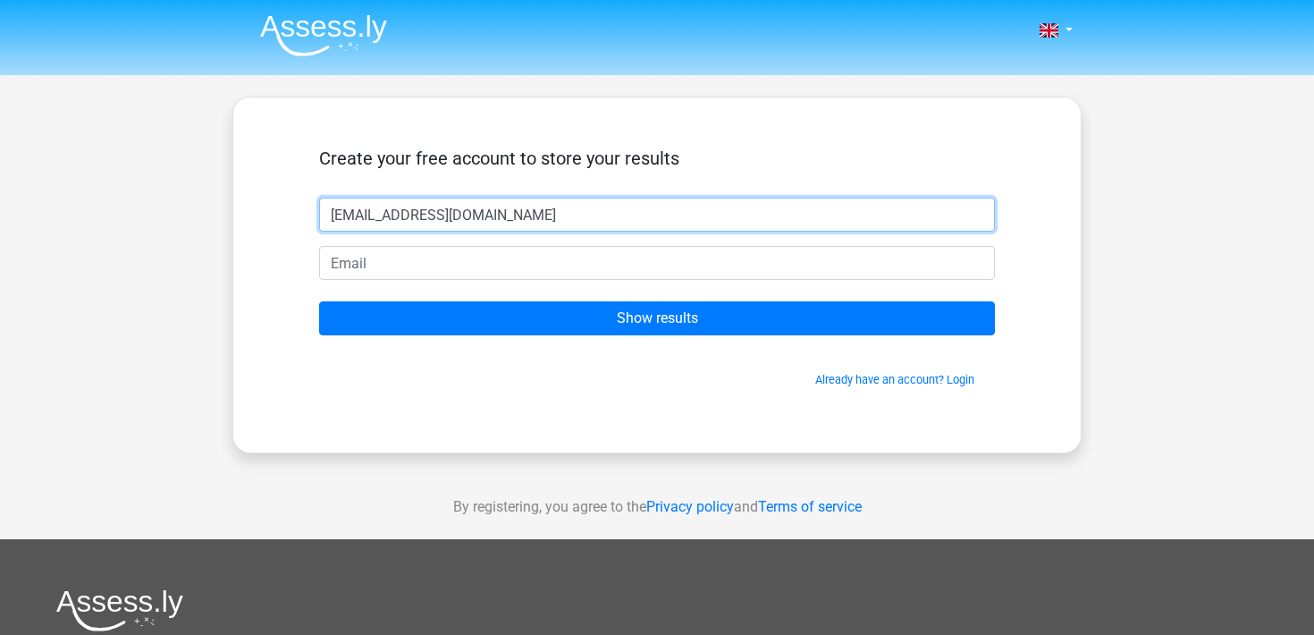
click at [416, 206] on input "[EMAIL_ADDRESS][DOMAIN_NAME]" at bounding box center [657, 215] width 676 height 34
type input "[PERSON_NAME]"
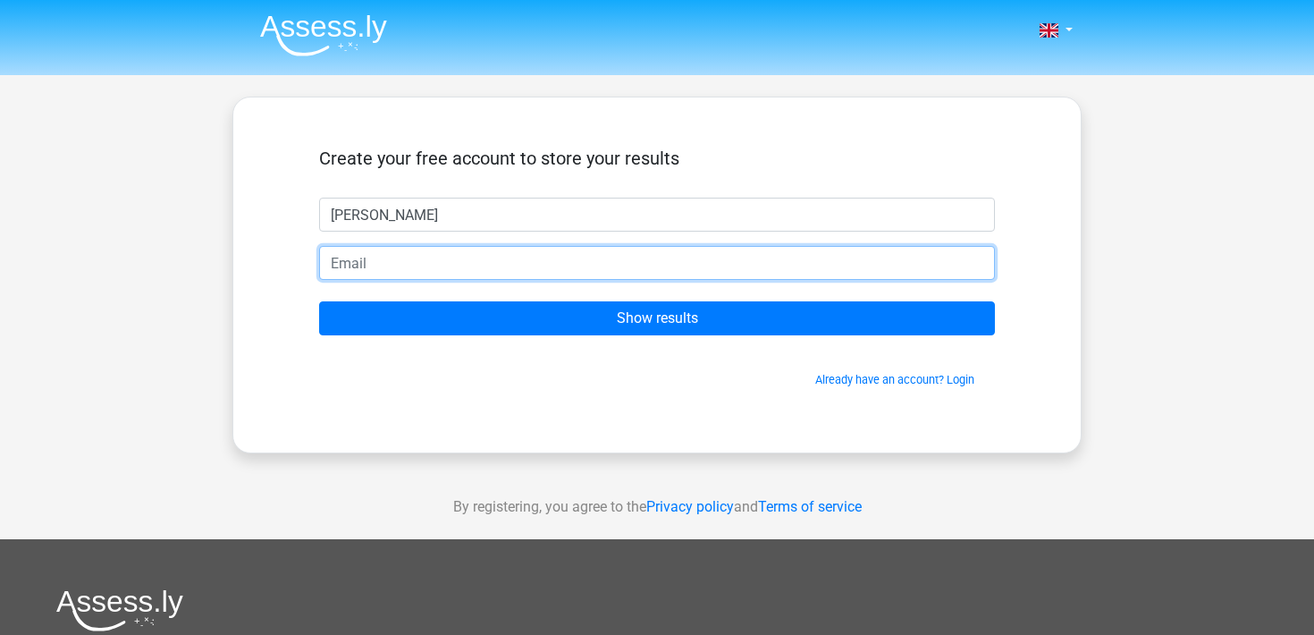
click at [366, 257] on input "email" at bounding box center [657, 263] width 676 height 34
type input "a"
type input "[EMAIL_ADDRESS][DOMAIN_NAME]"
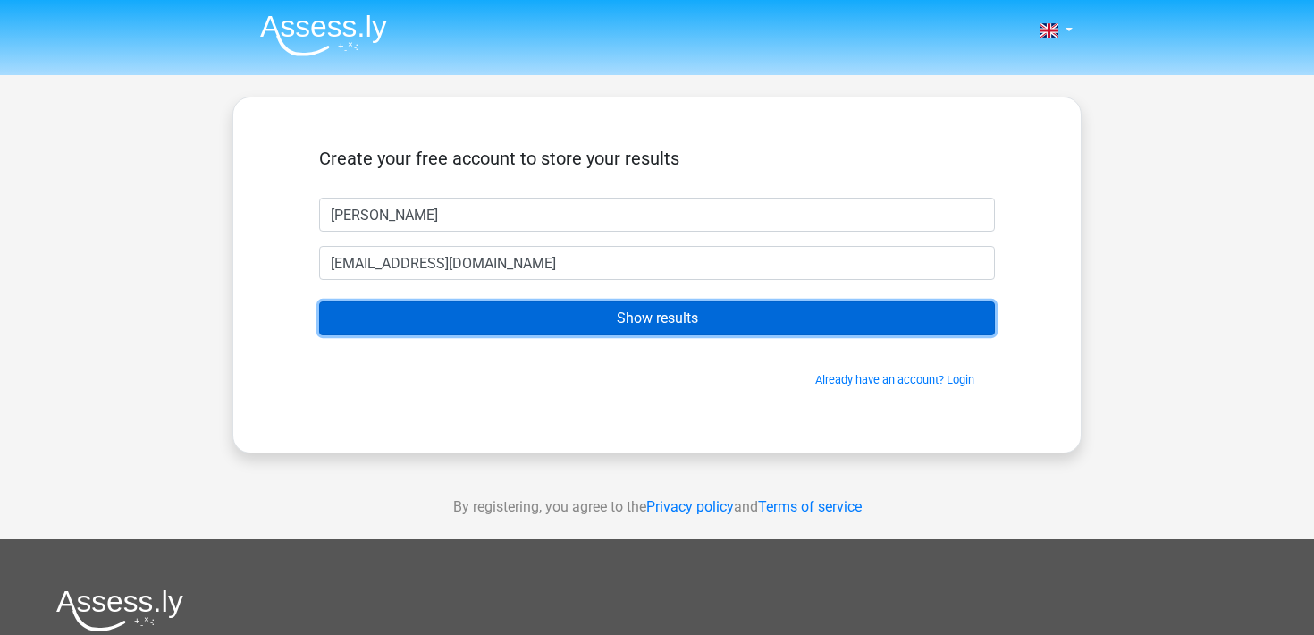
click at [433, 329] on input "Show results" at bounding box center [657, 318] width 676 height 34
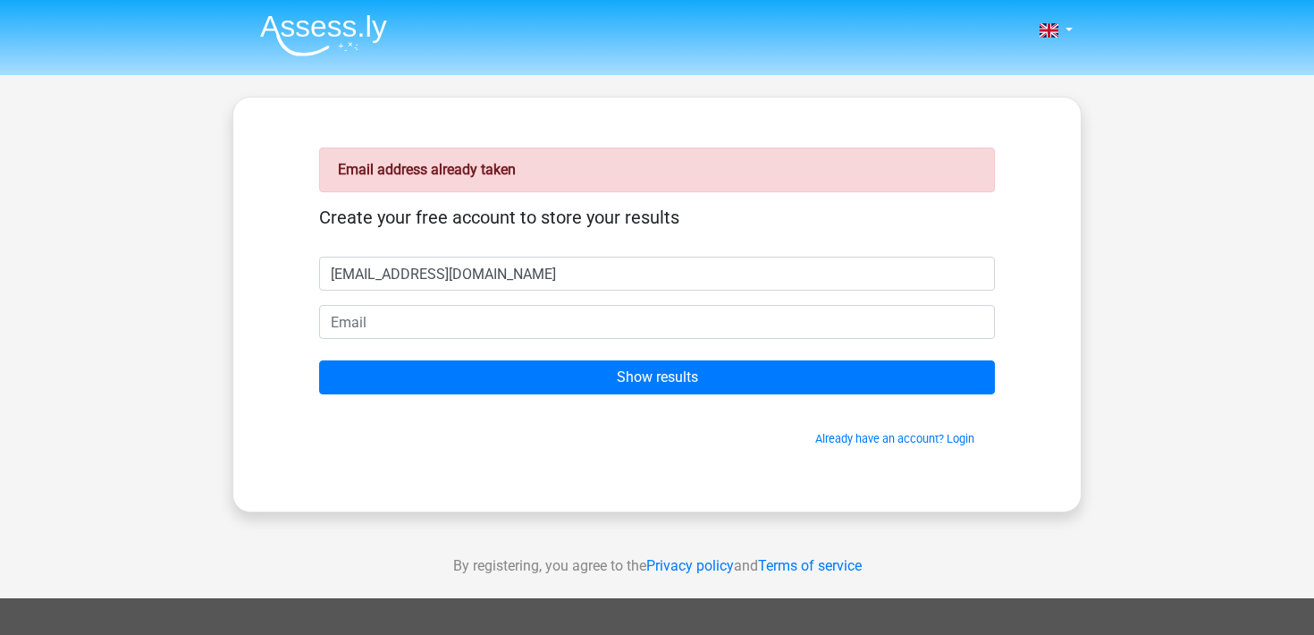
type input "[EMAIL_ADDRESS][DOMAIN_NAME]"
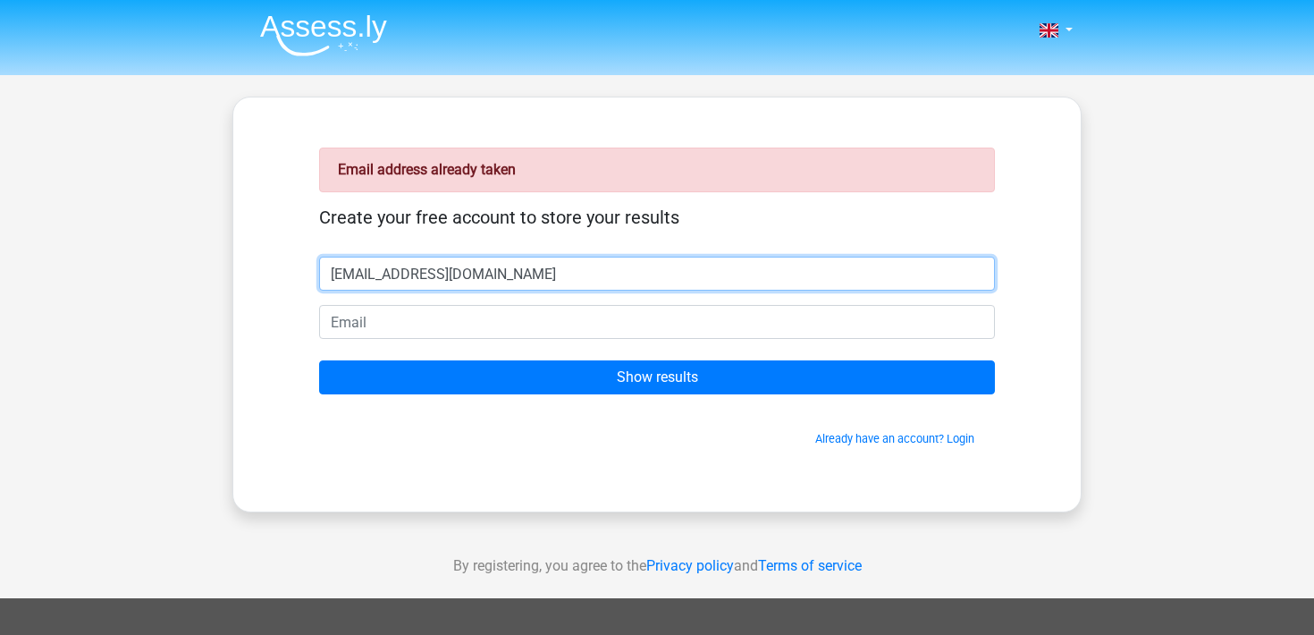
click at [379, 287] on input "[EMAIL_ADDRESS][DOMAIN_NAME]" at bounding box center [657, 273] width 676 height 34
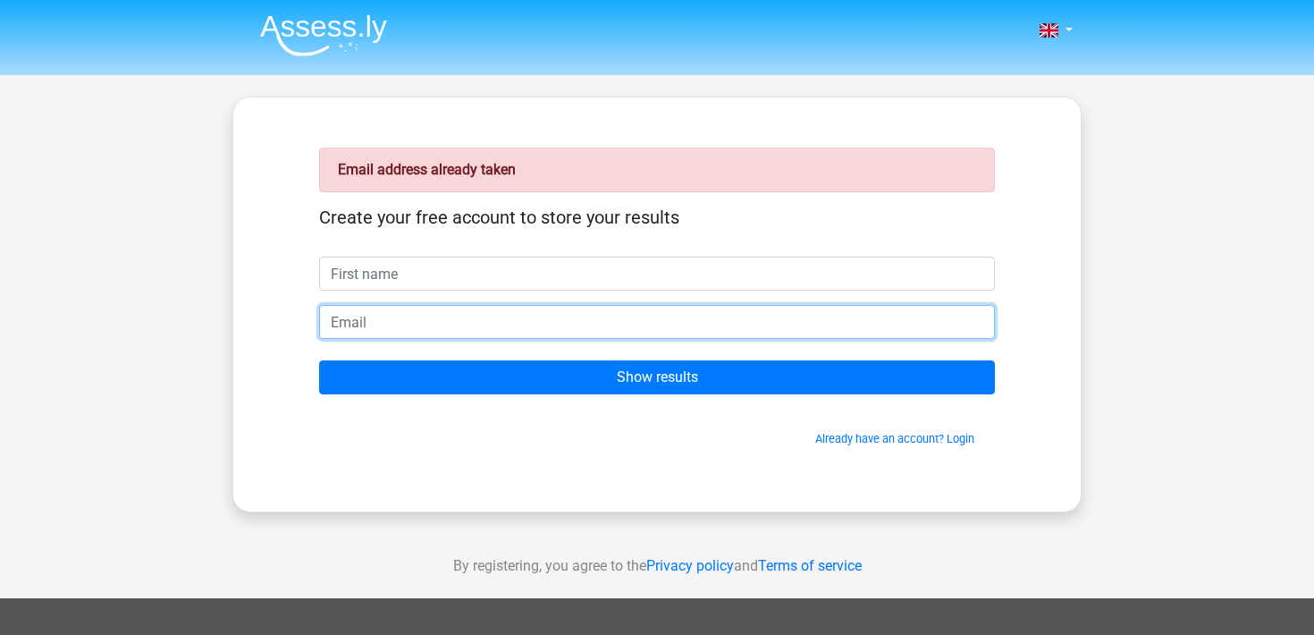
click at [385, 314] on input "email" at bounding box center [657, 322] width 676 height 34
paste input "[EMAIL_ADDRESS][DOMAIN_NAME]"
type input "martekla01@gmail.com"
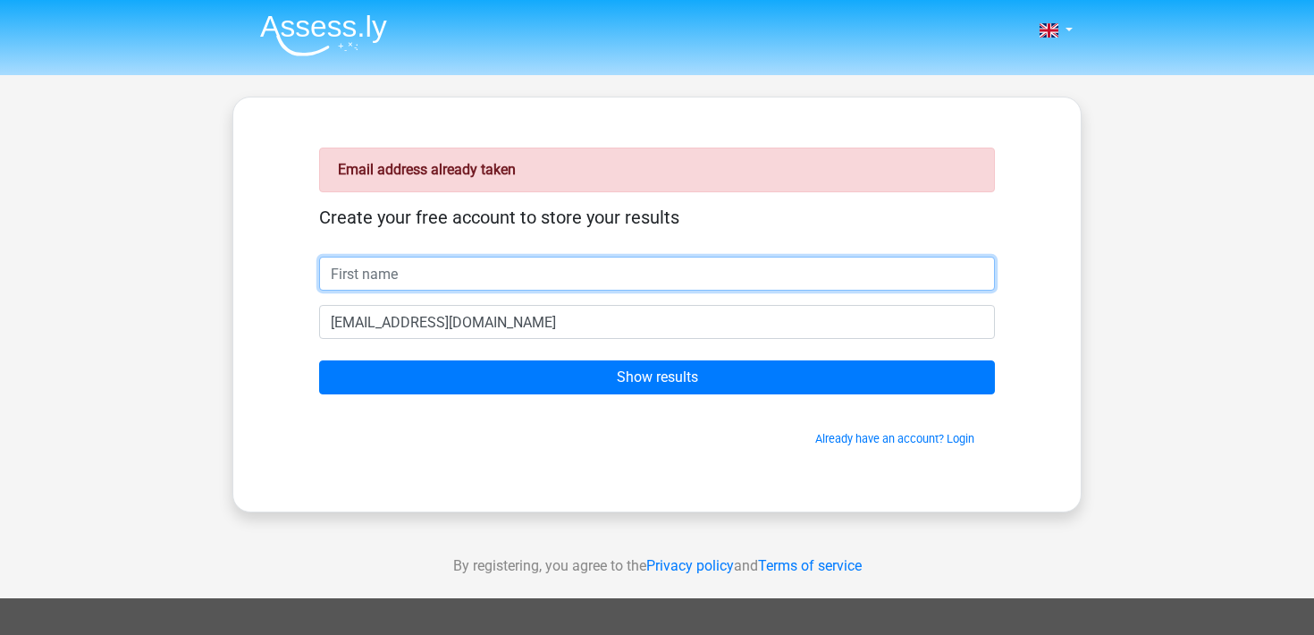
click at [381, 286] on input "text" at bounding box center [657, 273] width 676 height 34
type input "marte"
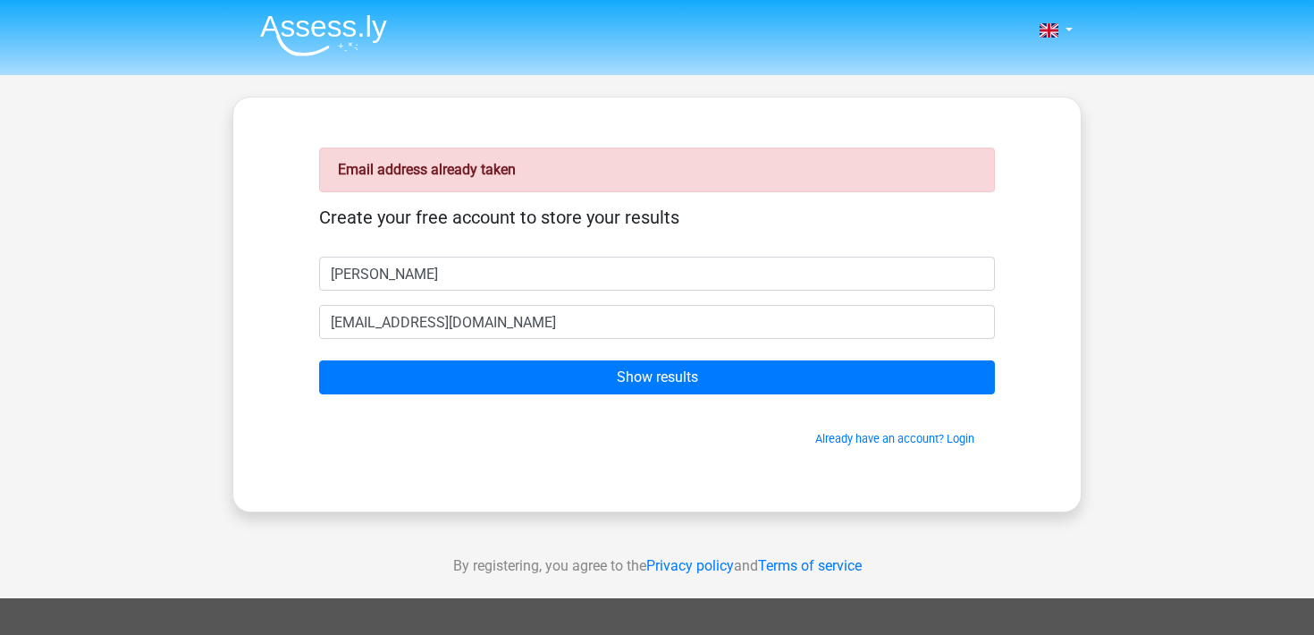
click at [288, 365] on div "Email address already taken Create your free account to store your results mart…" at bounding box center [656, 304] width 761 height 328
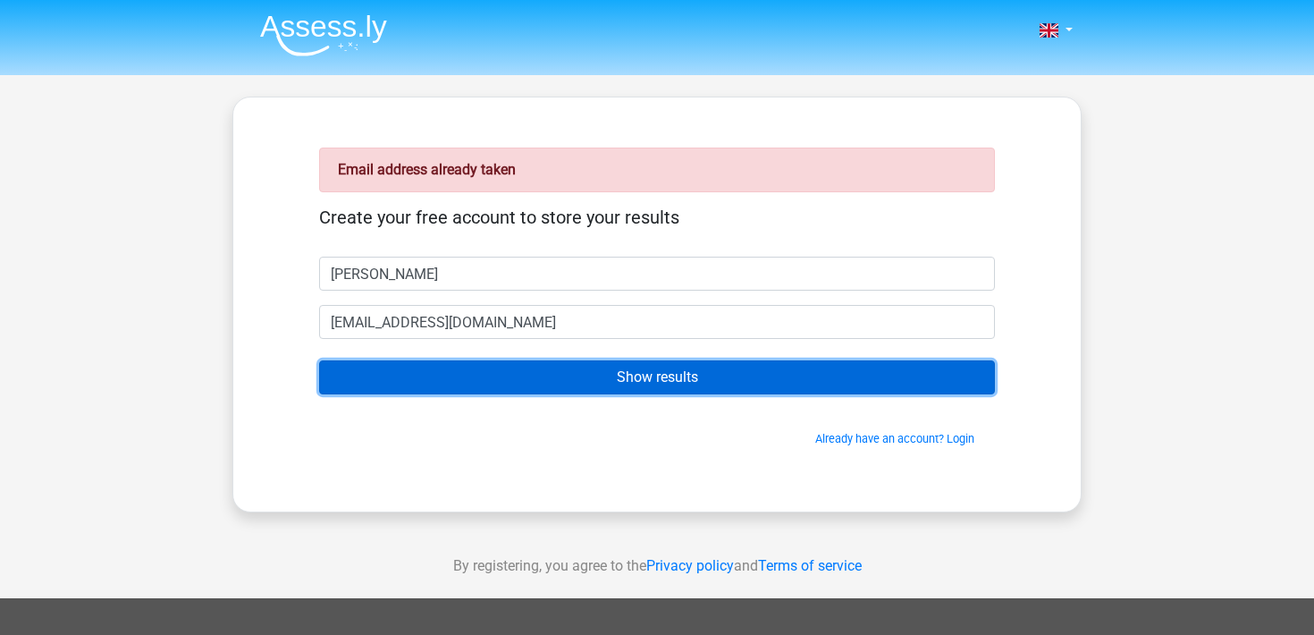
click at [347, 383] on input "Show results" at bounding box center [657, 377] width 676 height 34
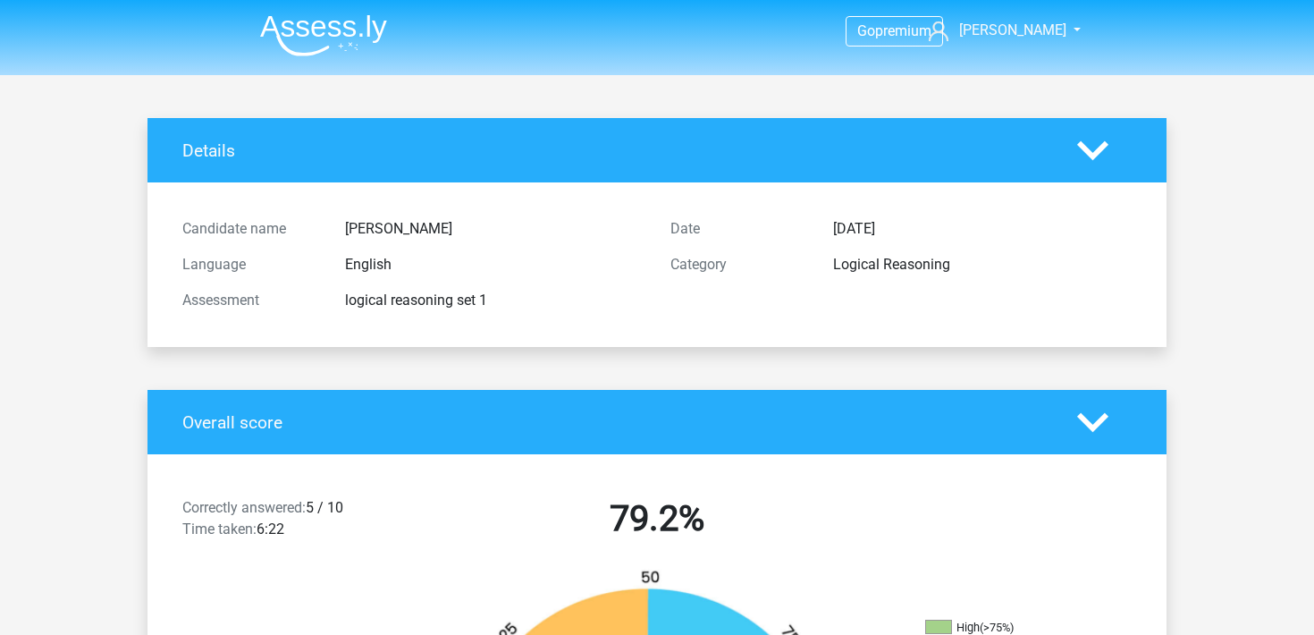
click at [425, 319] on div "Candidate name [GEOGRAPHIC_DATA] Language English Assessment logical reasoning …" at bounding box center [657, 265] width 976 height 122
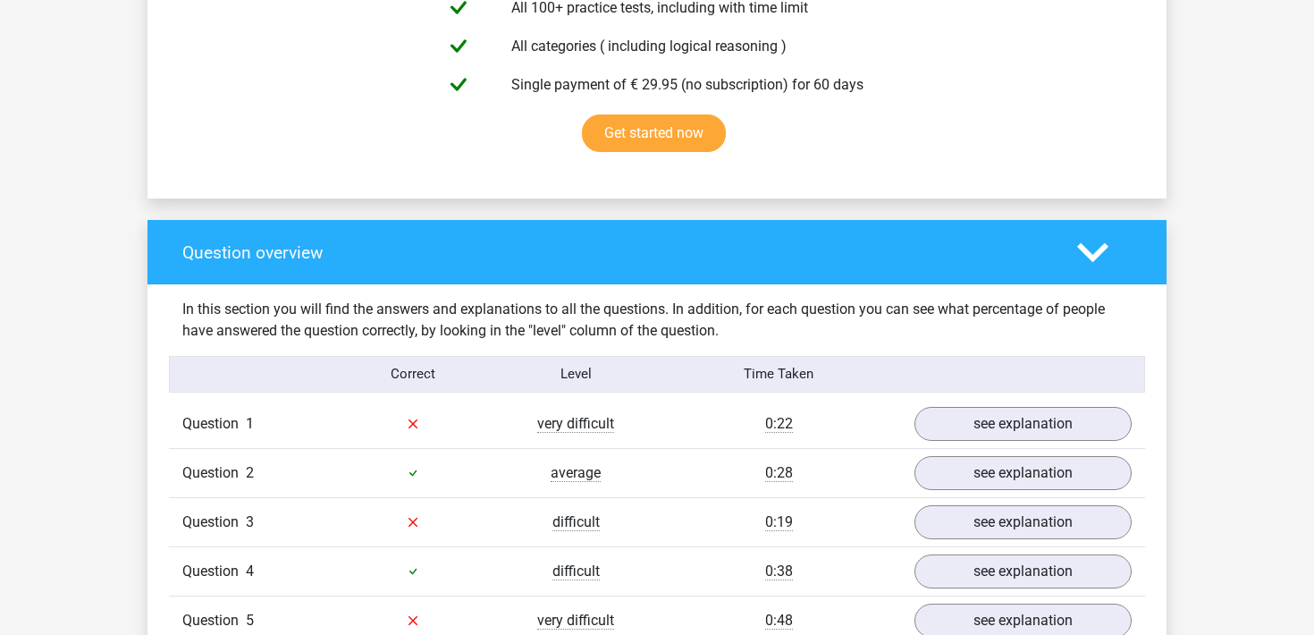
scroll to position [1323, 0]
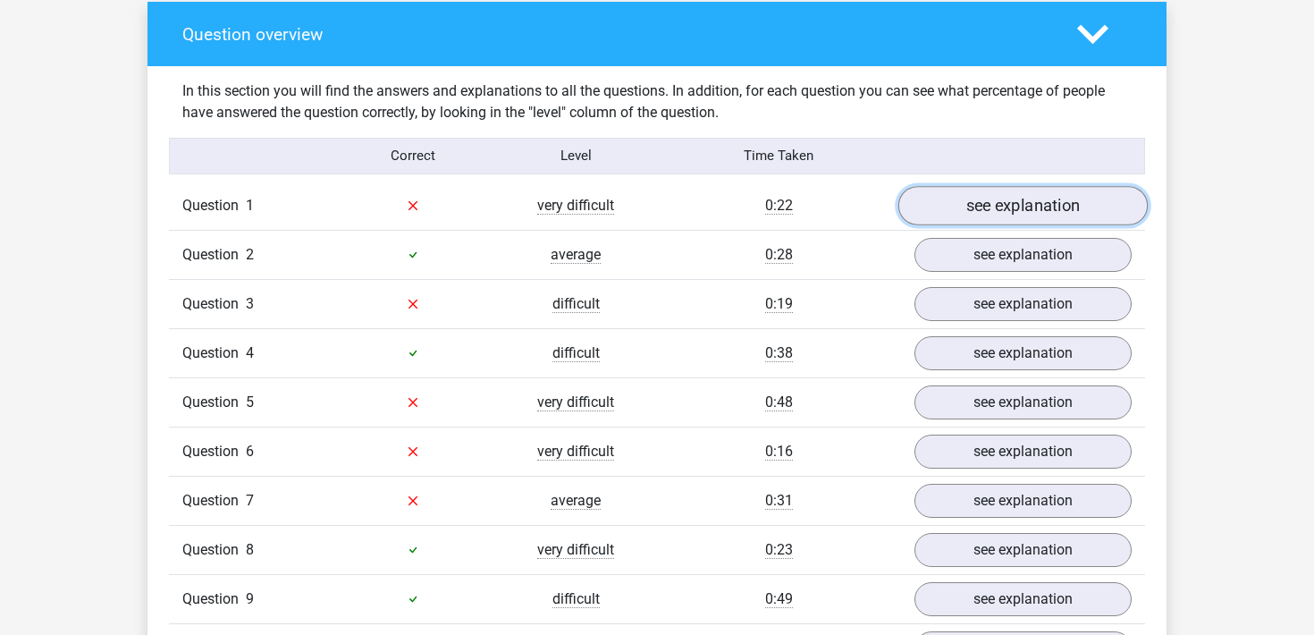
click at [937, 206] on link "see explanation" at bounding box center [1022, 205] width 249 height 39
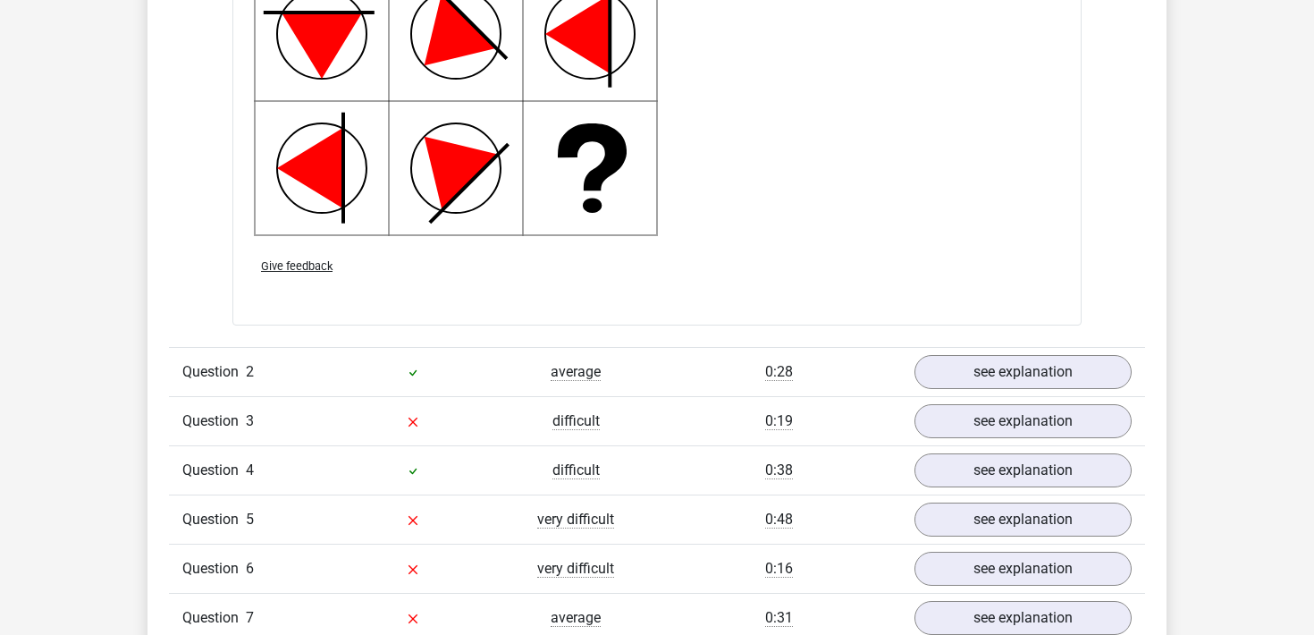
scroll to position [2383, 0]
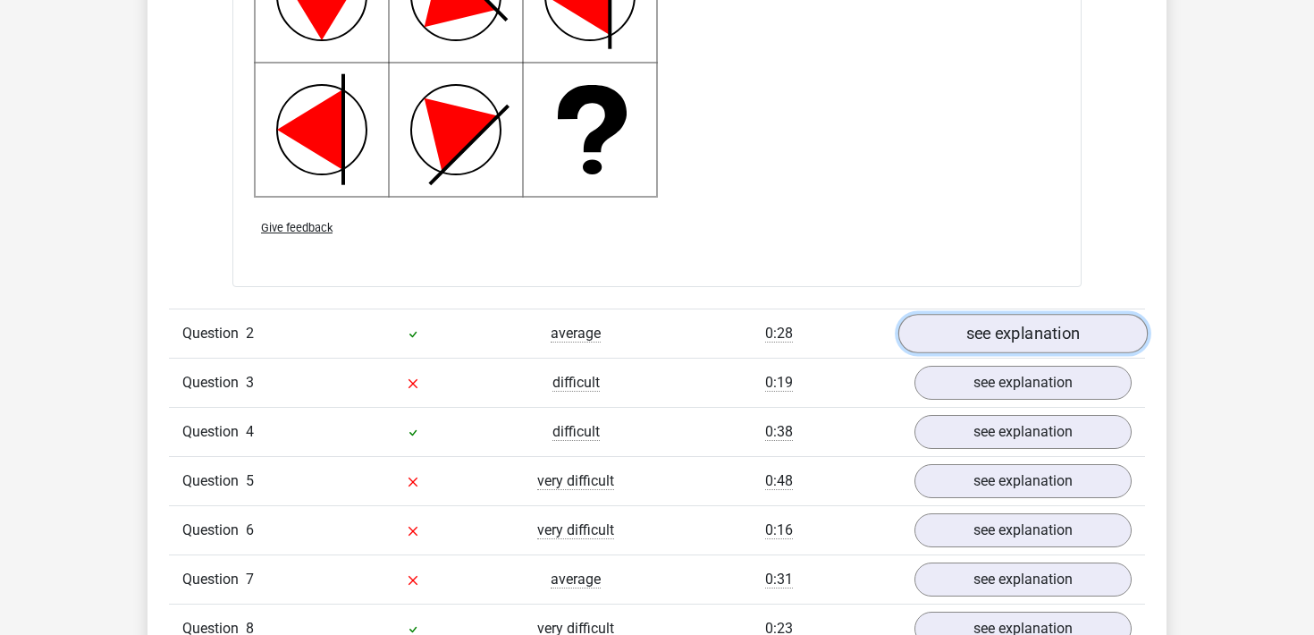
click at [1092, 332] on link "see explanation" at bounding box center [1022, 333] width 249 height 39
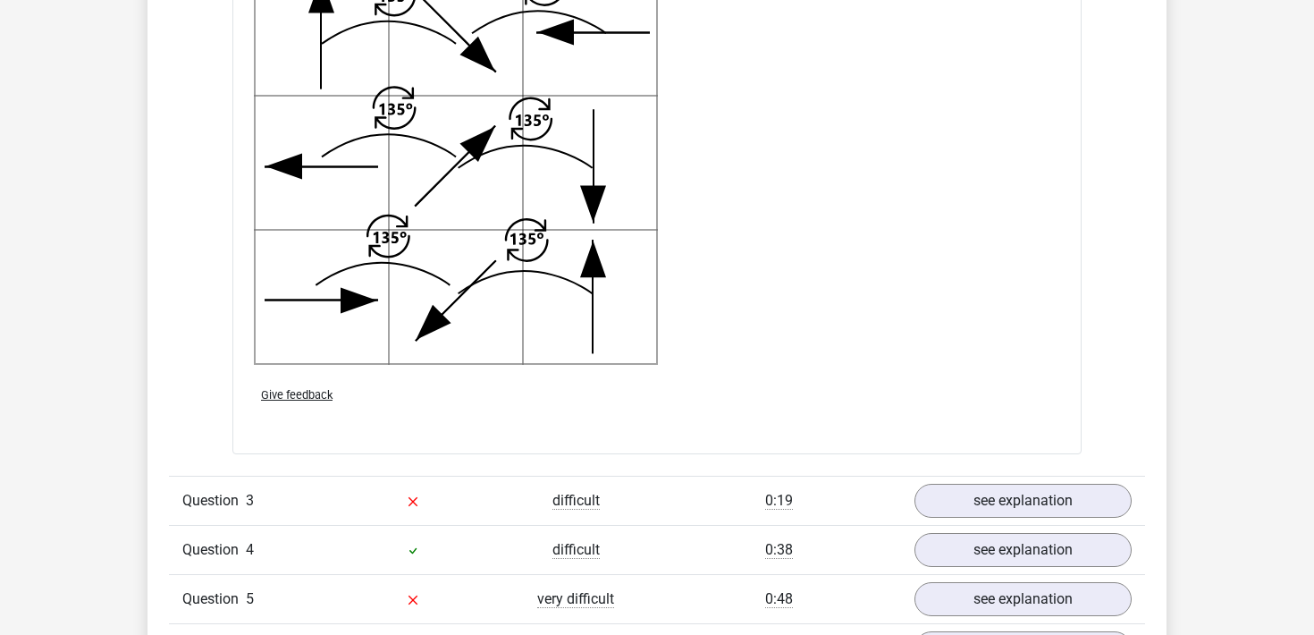
scroll to position [3524, 0]
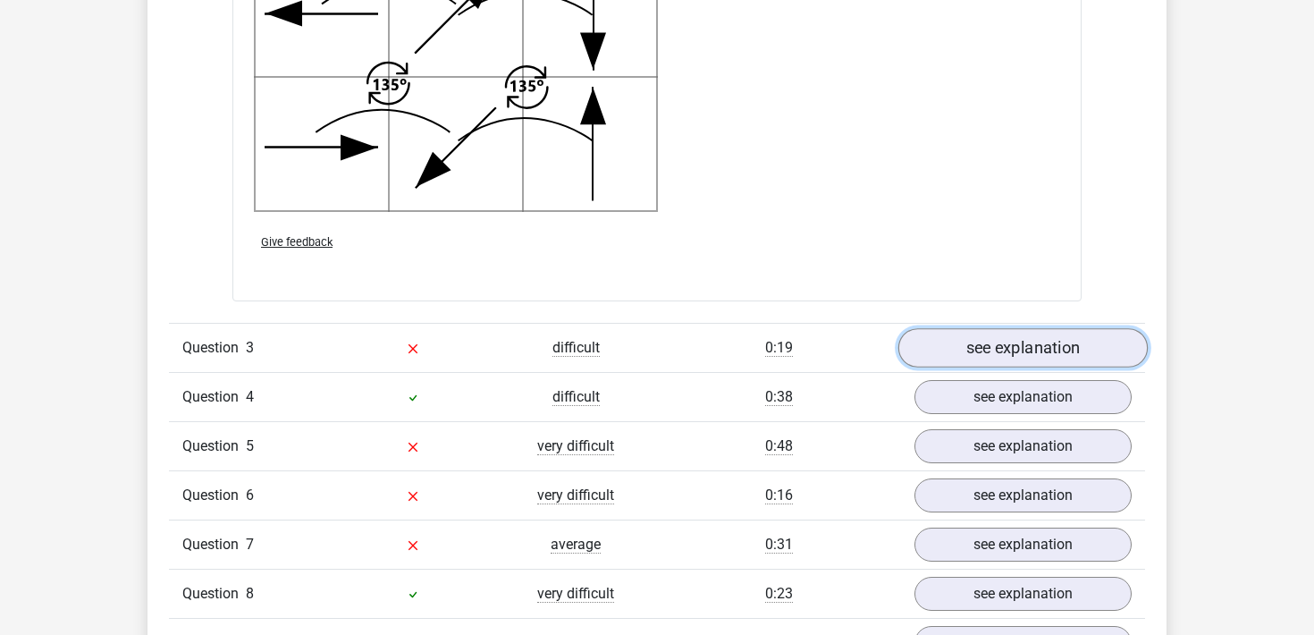
click at [1019, 356] on link "see explanation" at bounding box center [1022, 347] width 249 height 39
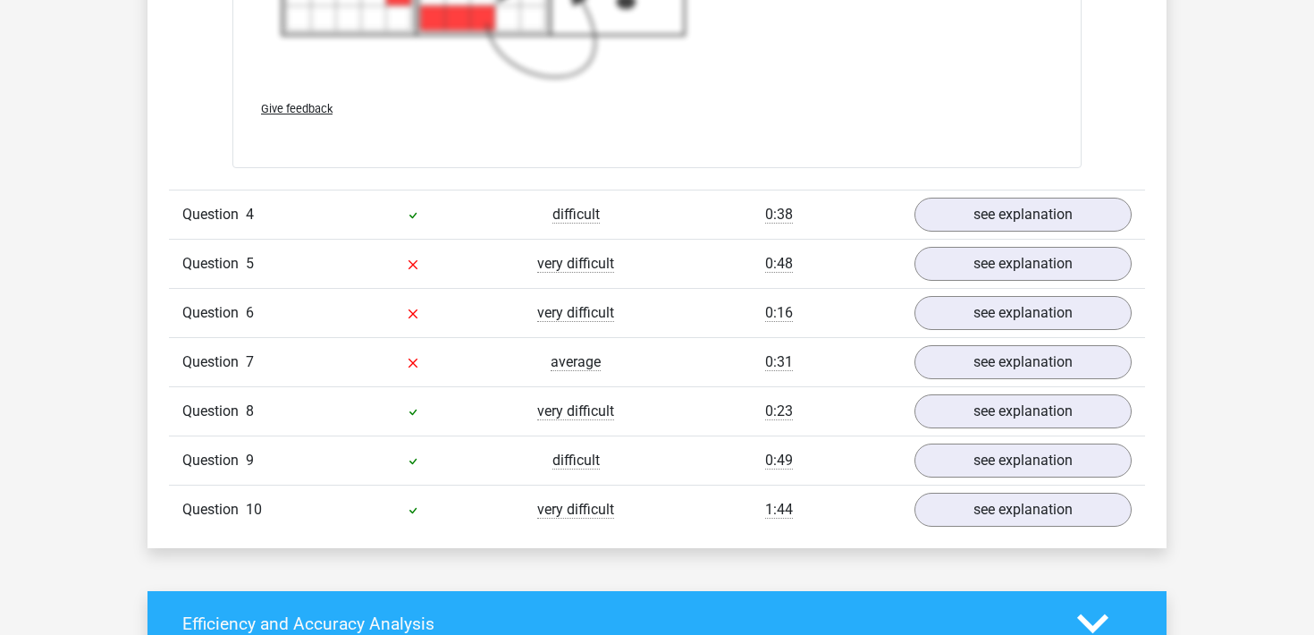
scroll to position [4998, 0]
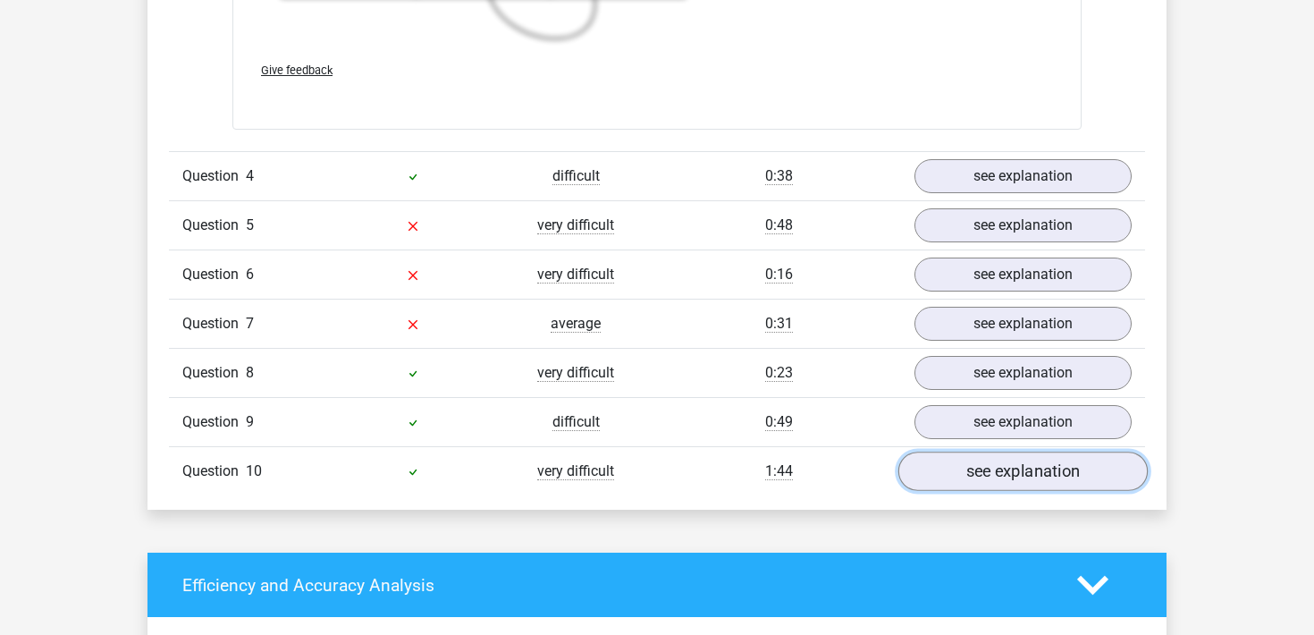
click at [963, 486] on link "see explanation" at bounding box center [1022, 470] width 249 height 39
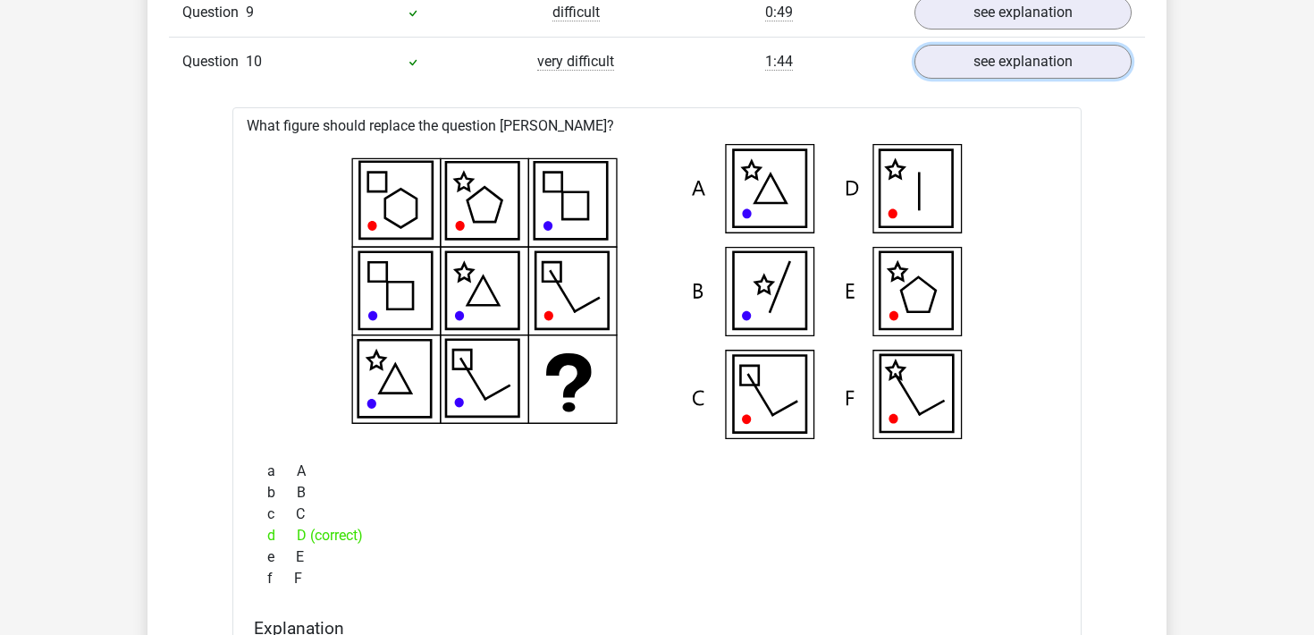
scroll to position [5397, 0]
